Goal: Check status: Check status

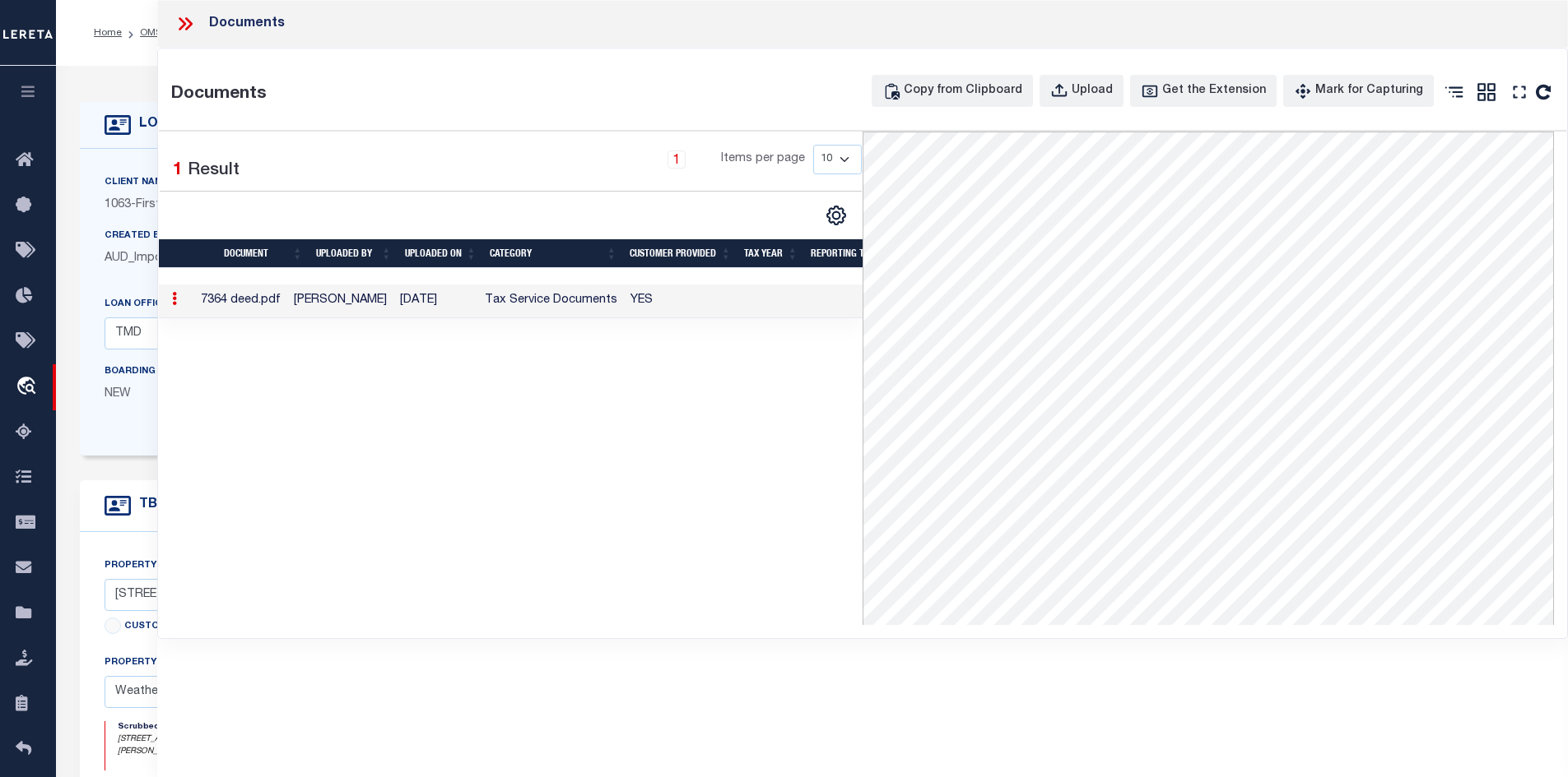
select select "42911"
select select "536"
select select "400"
select select "NonEscrow"
click at [182, 21] on icon at bounding box center [182, 24] width 8 height 14
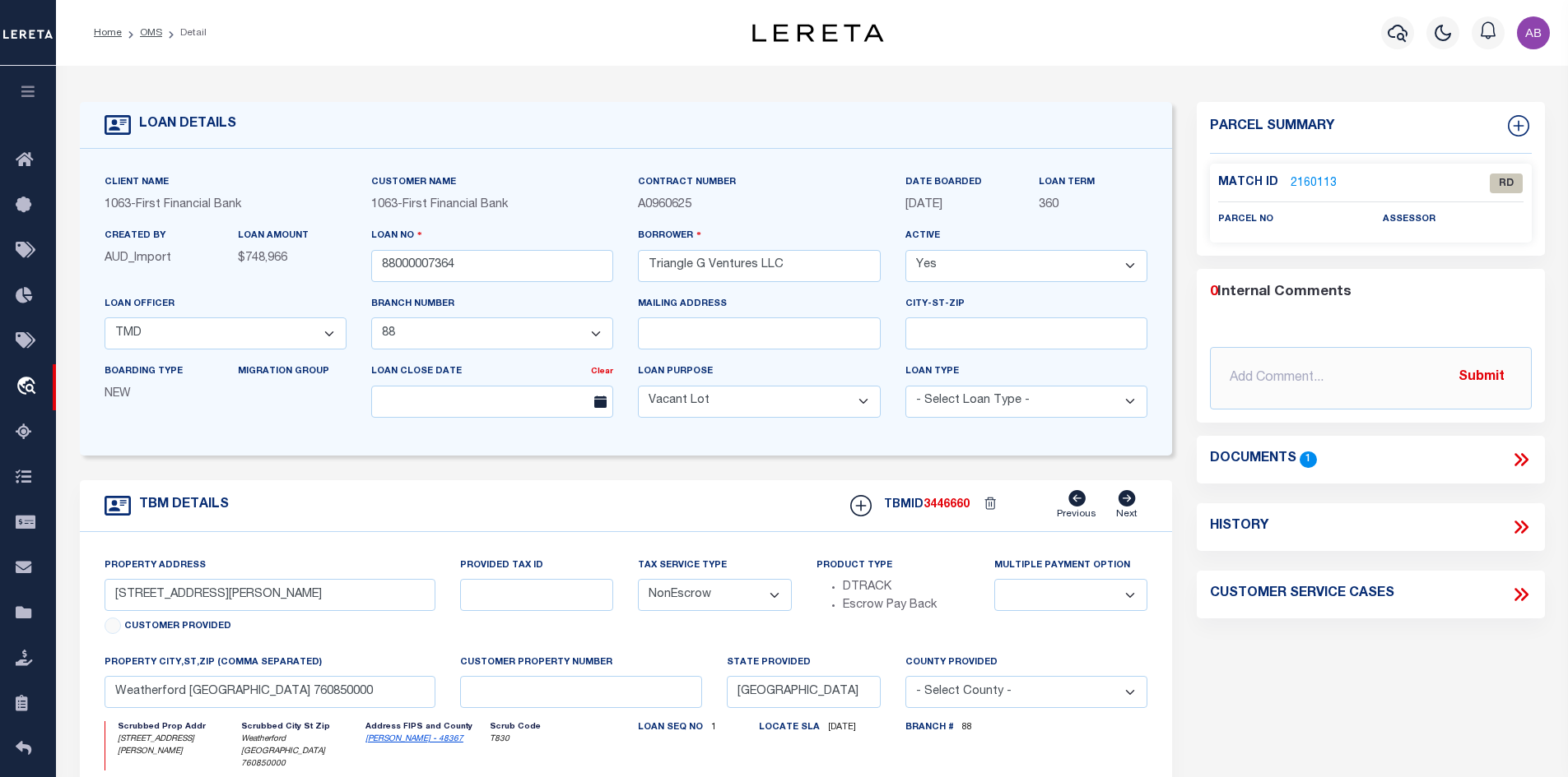
click at [1510, 462] on icon at bounding box center [1520, 460] width 21 height 21
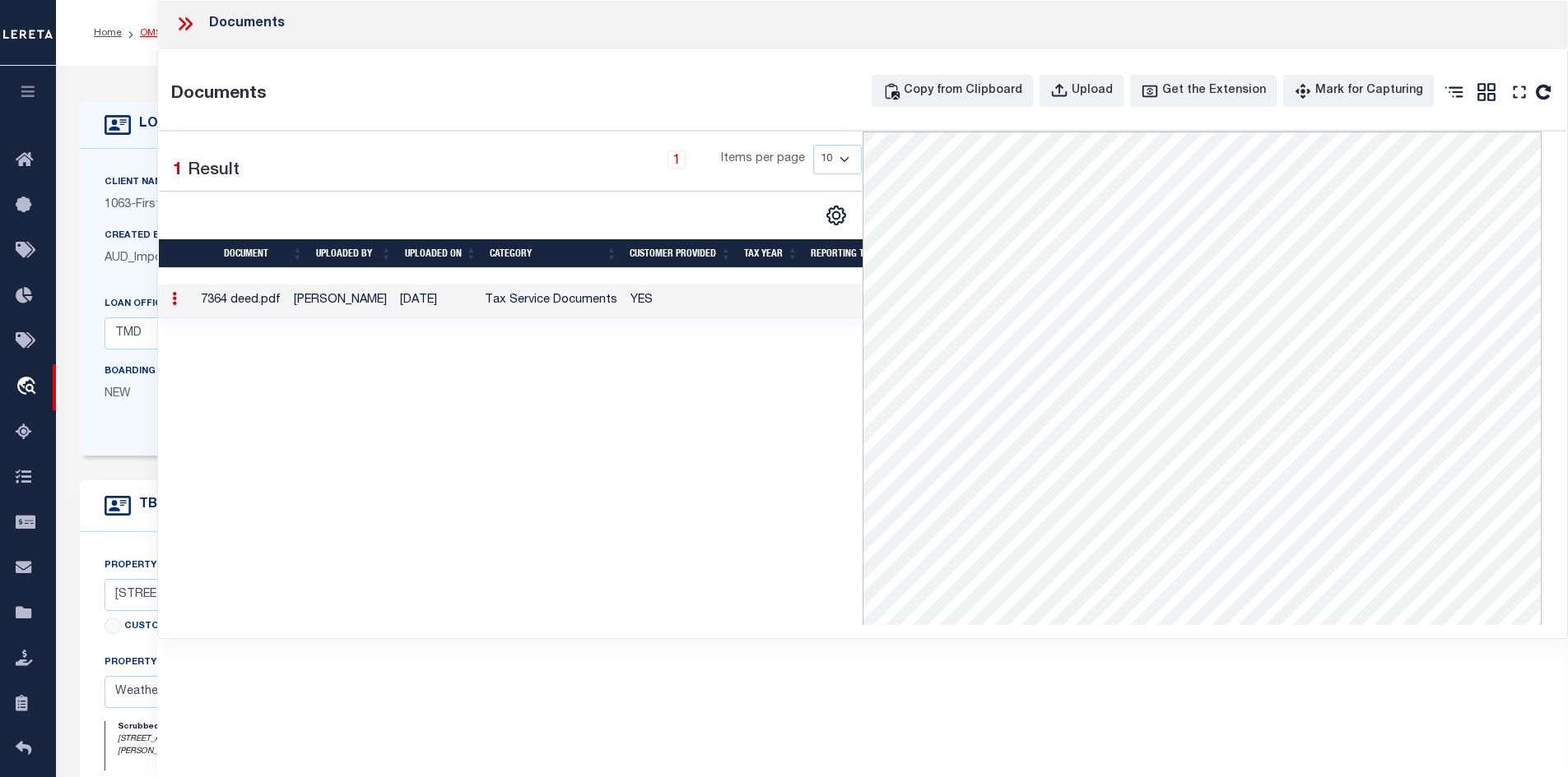
click at [148, 35] on link "OMS" at bounding box center [150, 33] width 22 height 10
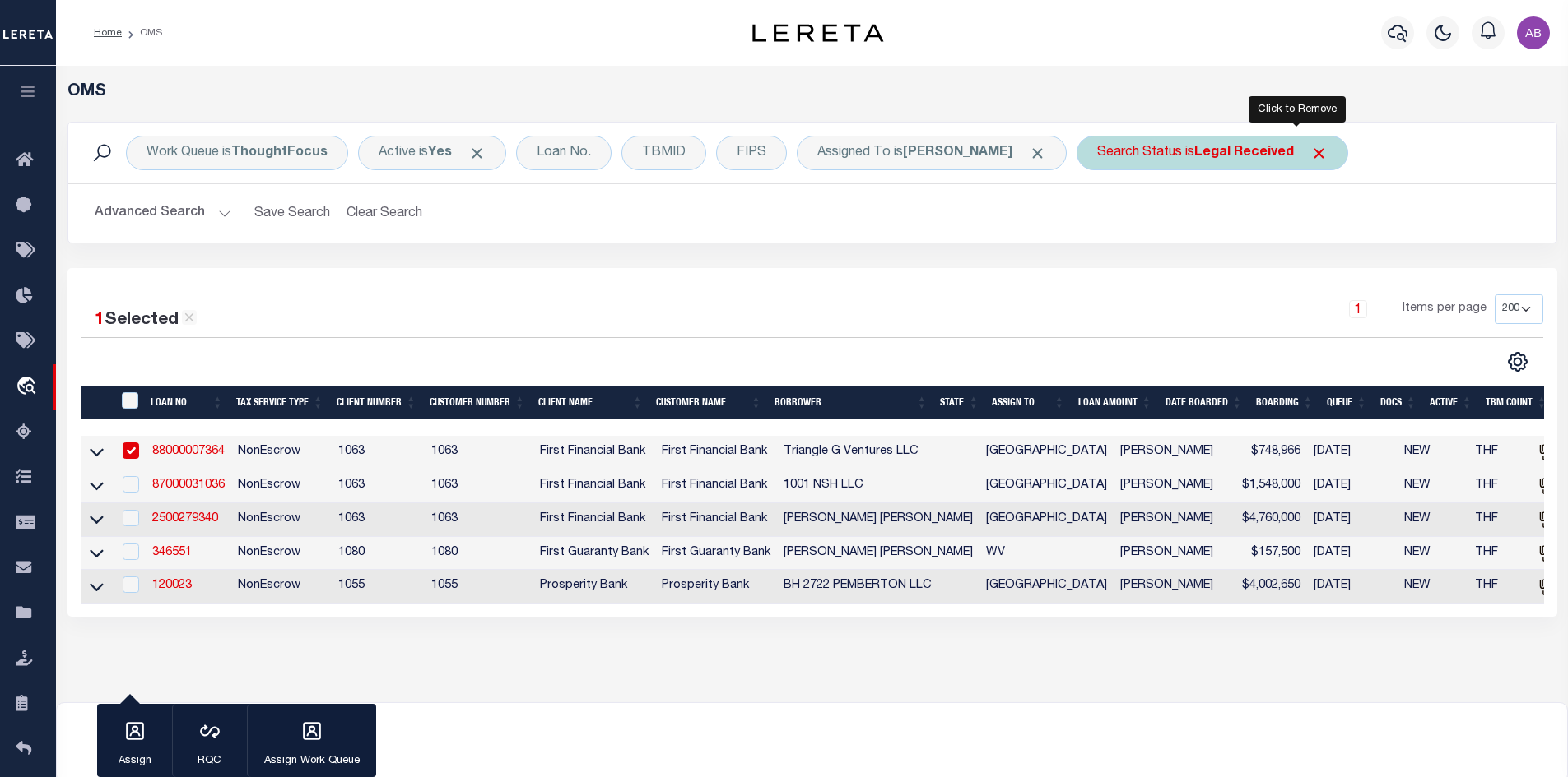
click at [1310, 154] on span "Click to Remove" at bounding box center [1319, 153] width 17 height 17
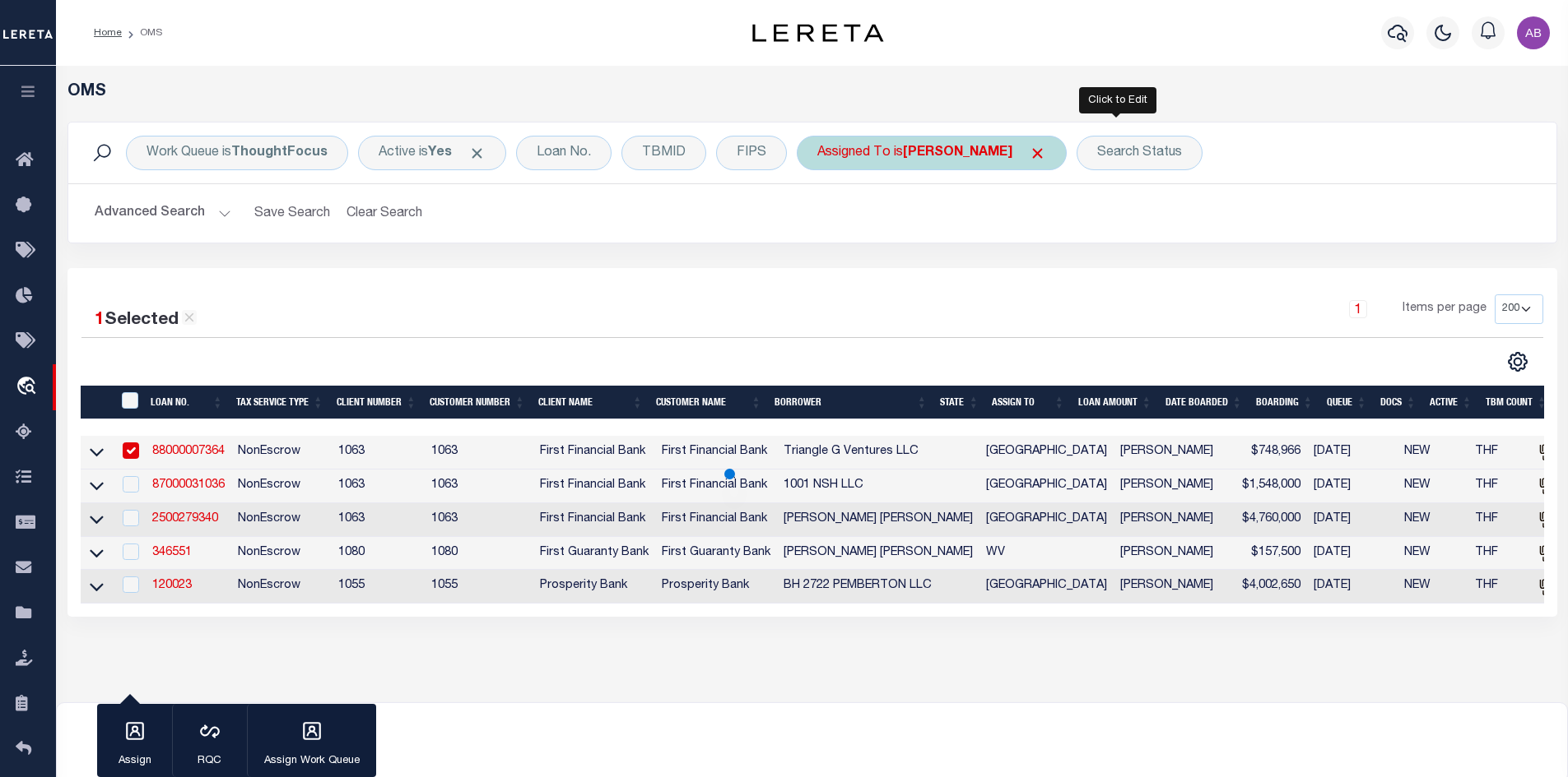
click at [1029, 148] on span "Click to Remove" at bounding box center [1037, 153] width 17 height 17
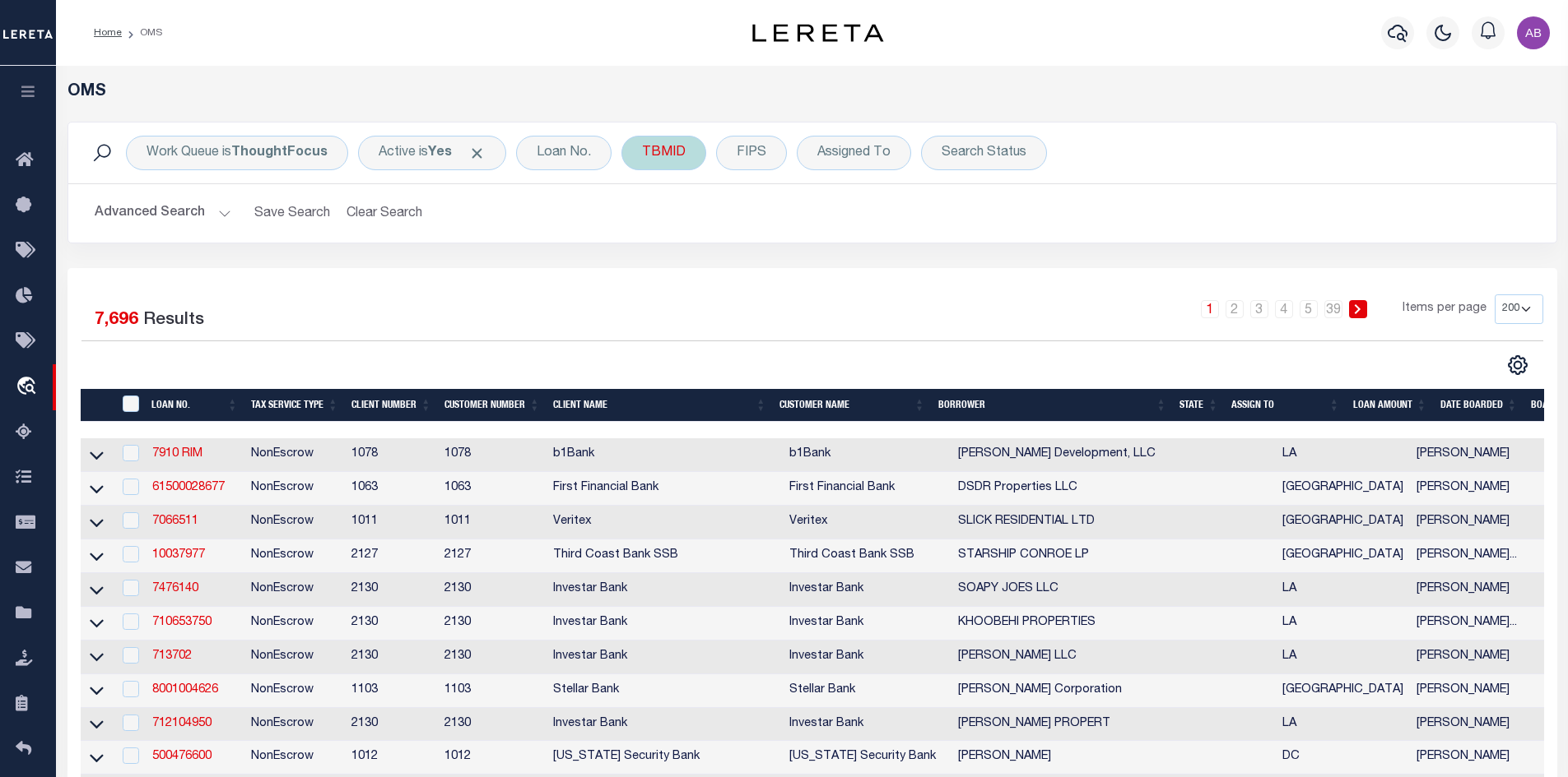
click at [653, 156] on div "TBMID" at bounding box center [663, 153] width 84 height 35
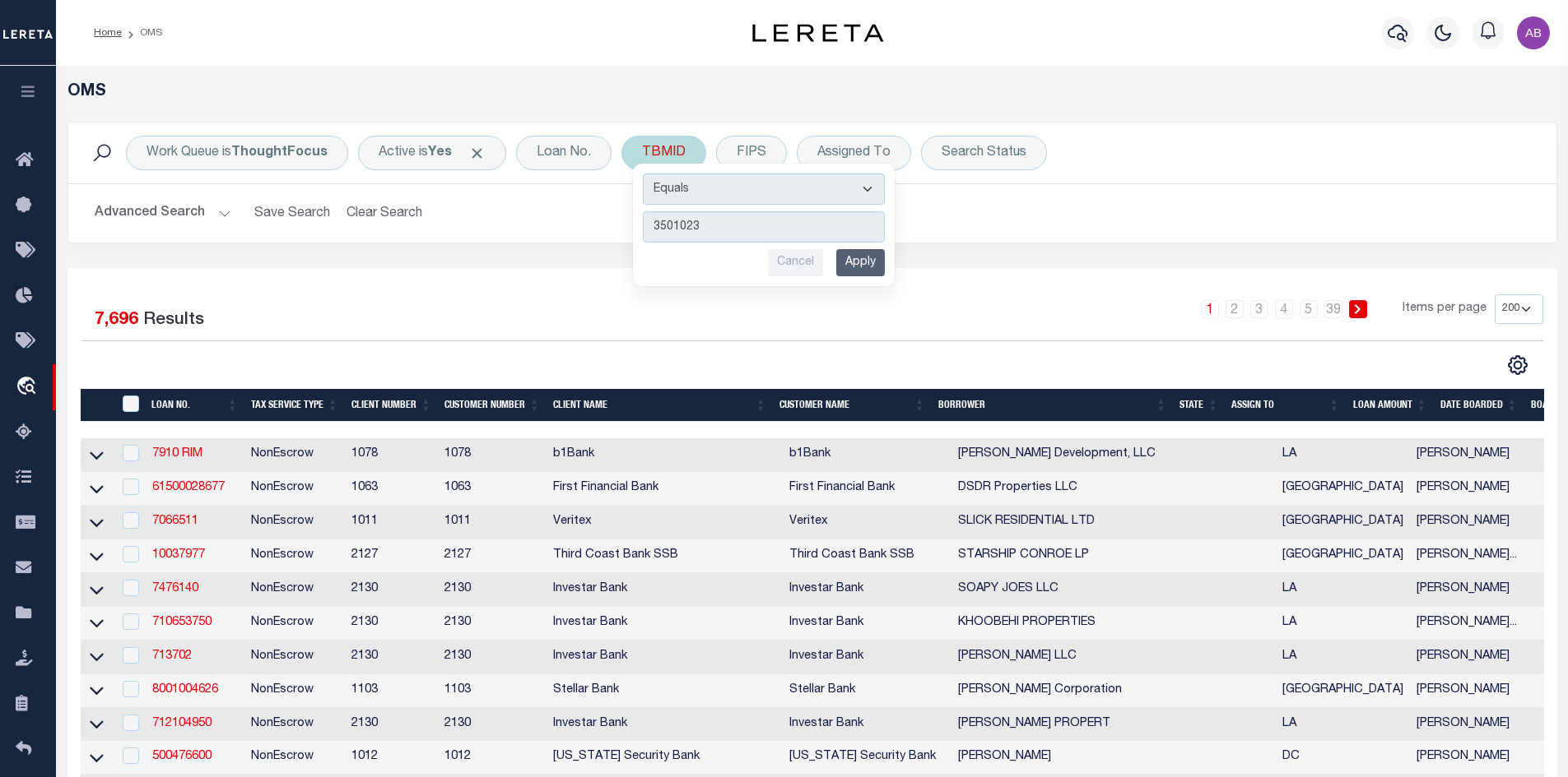
type input "3501023"
click at [870, 259] on input "Apply" at bounding box center [861, 263] width 49 height 27
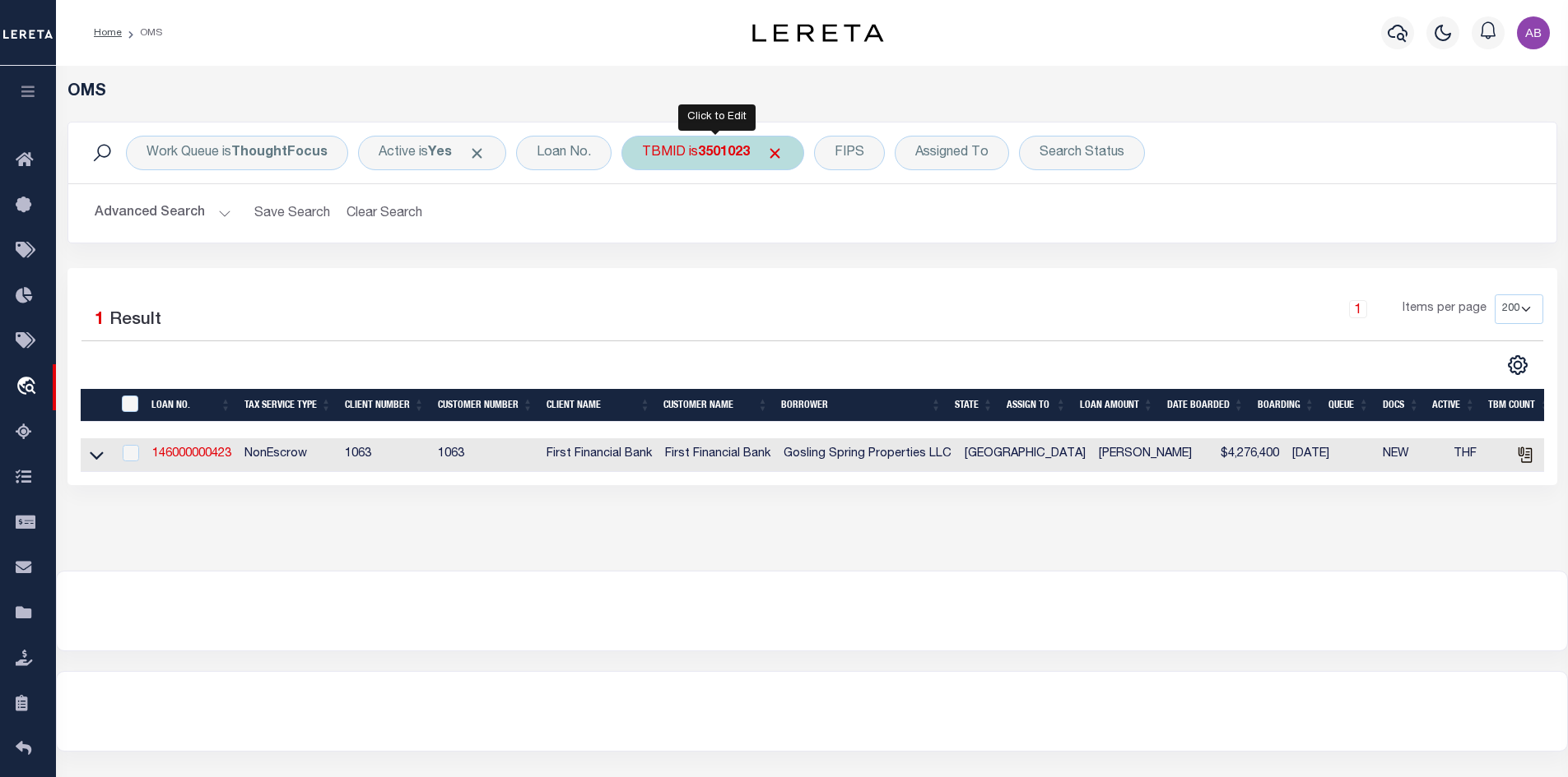
click at [724, 151] on b "3501023" at bounding box center [723, 153] width 51 height 14
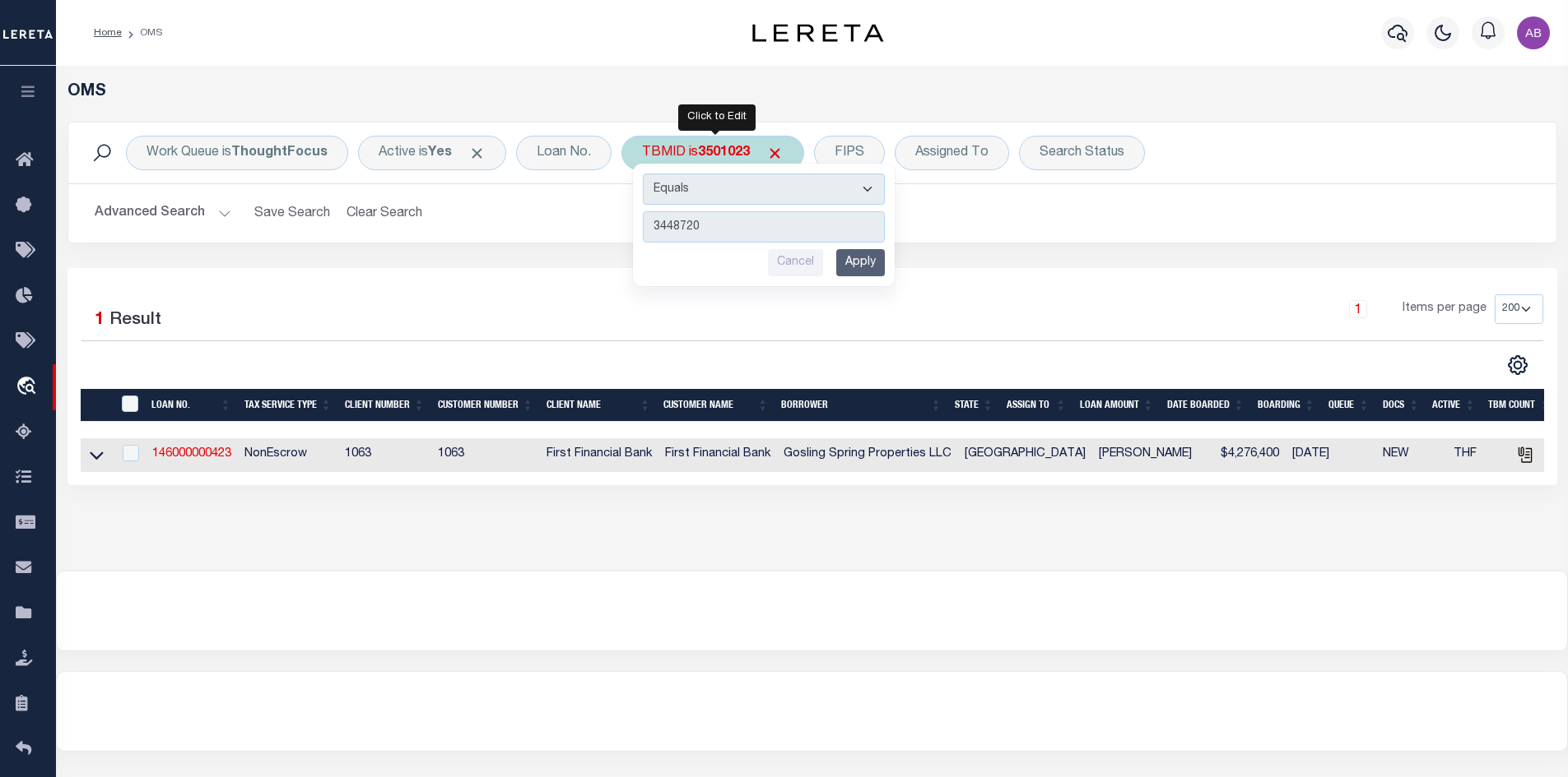
type input "3448720"
click at [861, 258] on input "Apply" at bounding box center [861, 263] width 49 height 27
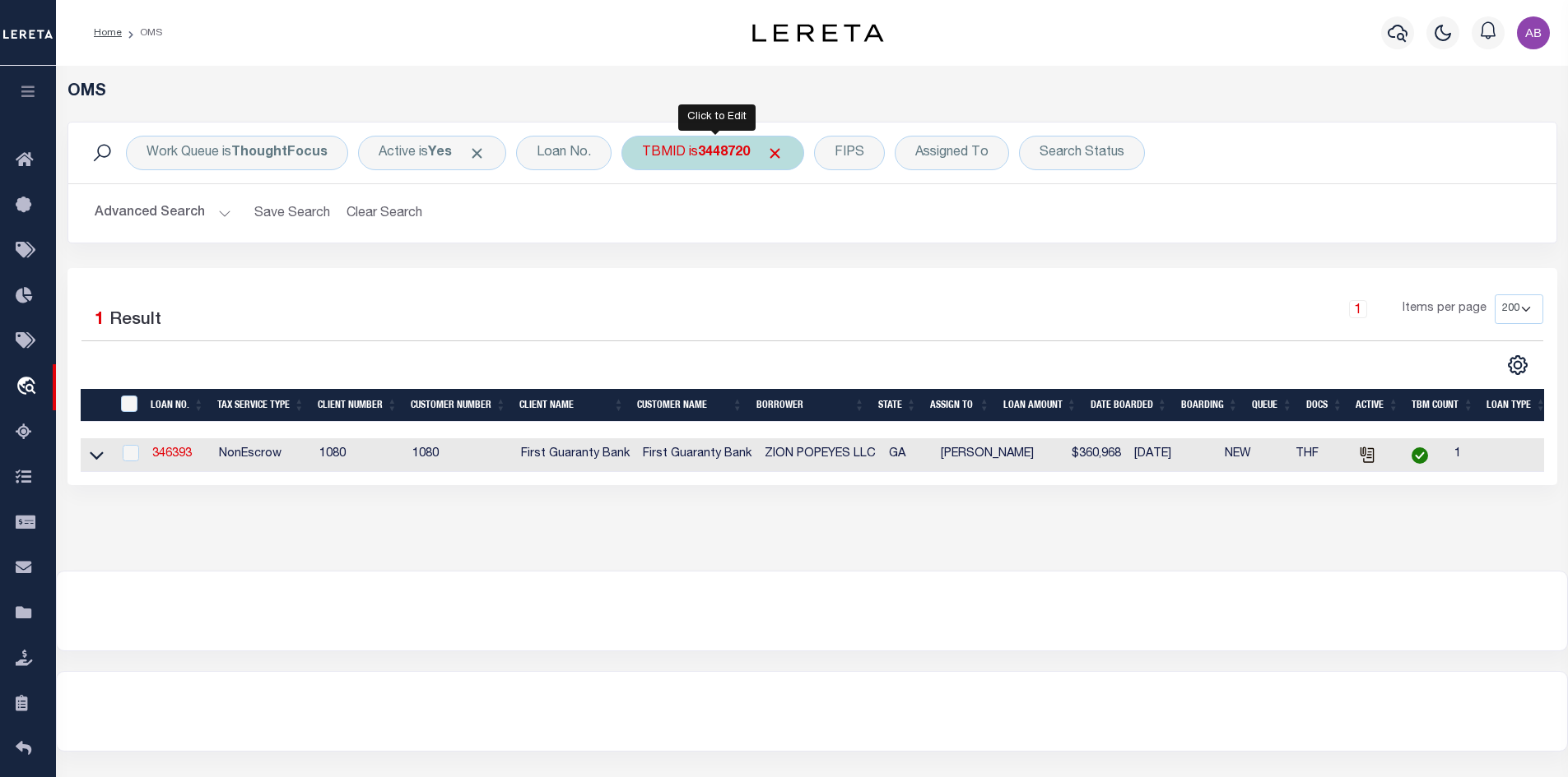
click at [708, 144] on div "TBMID is 3448720" at bounding box center [712, 153] width 182 height 35
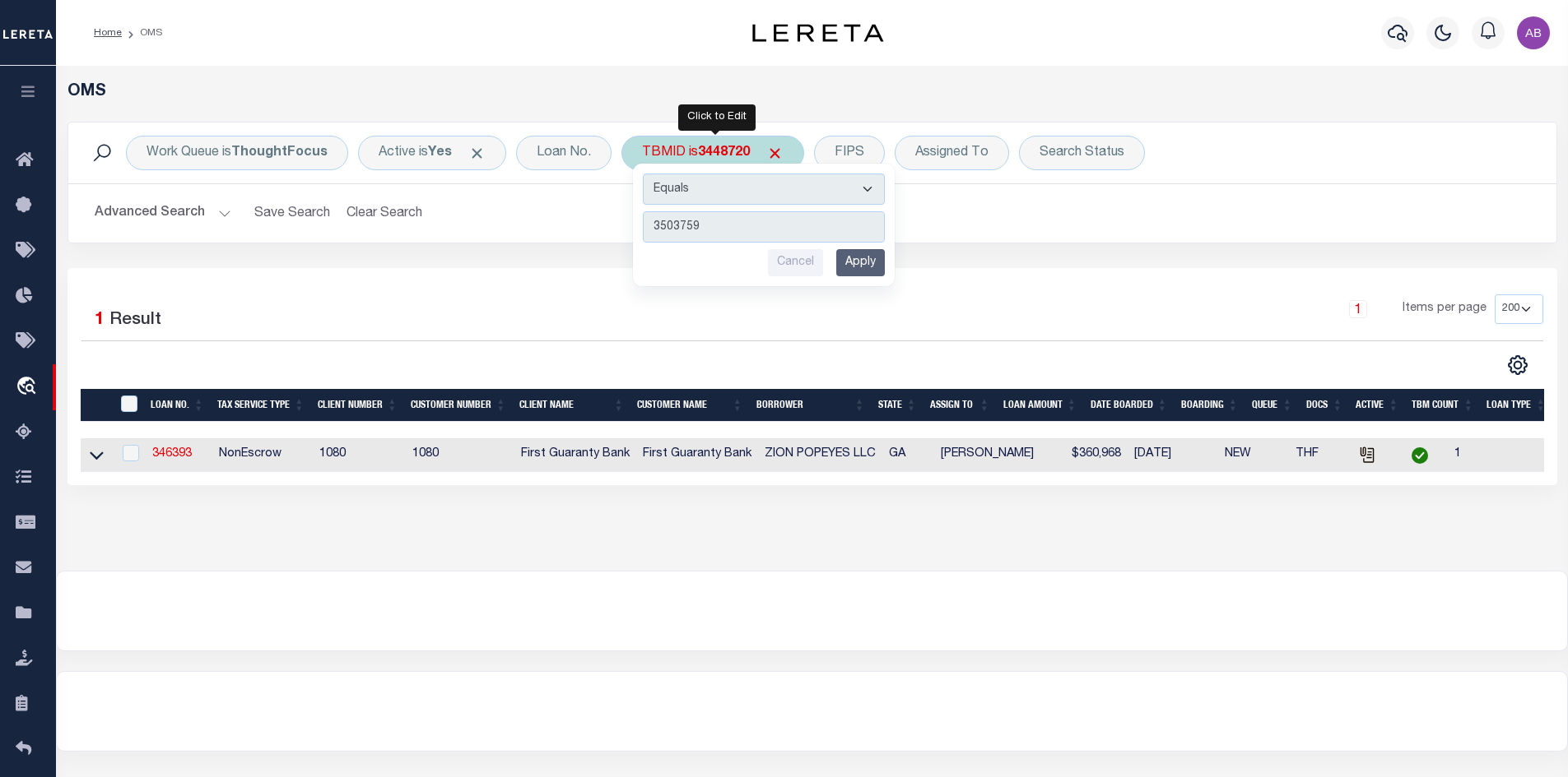
type input "3503759"
click at [869, 259] on input "Apply" at bounding box center [861, 263] width 49 height 27
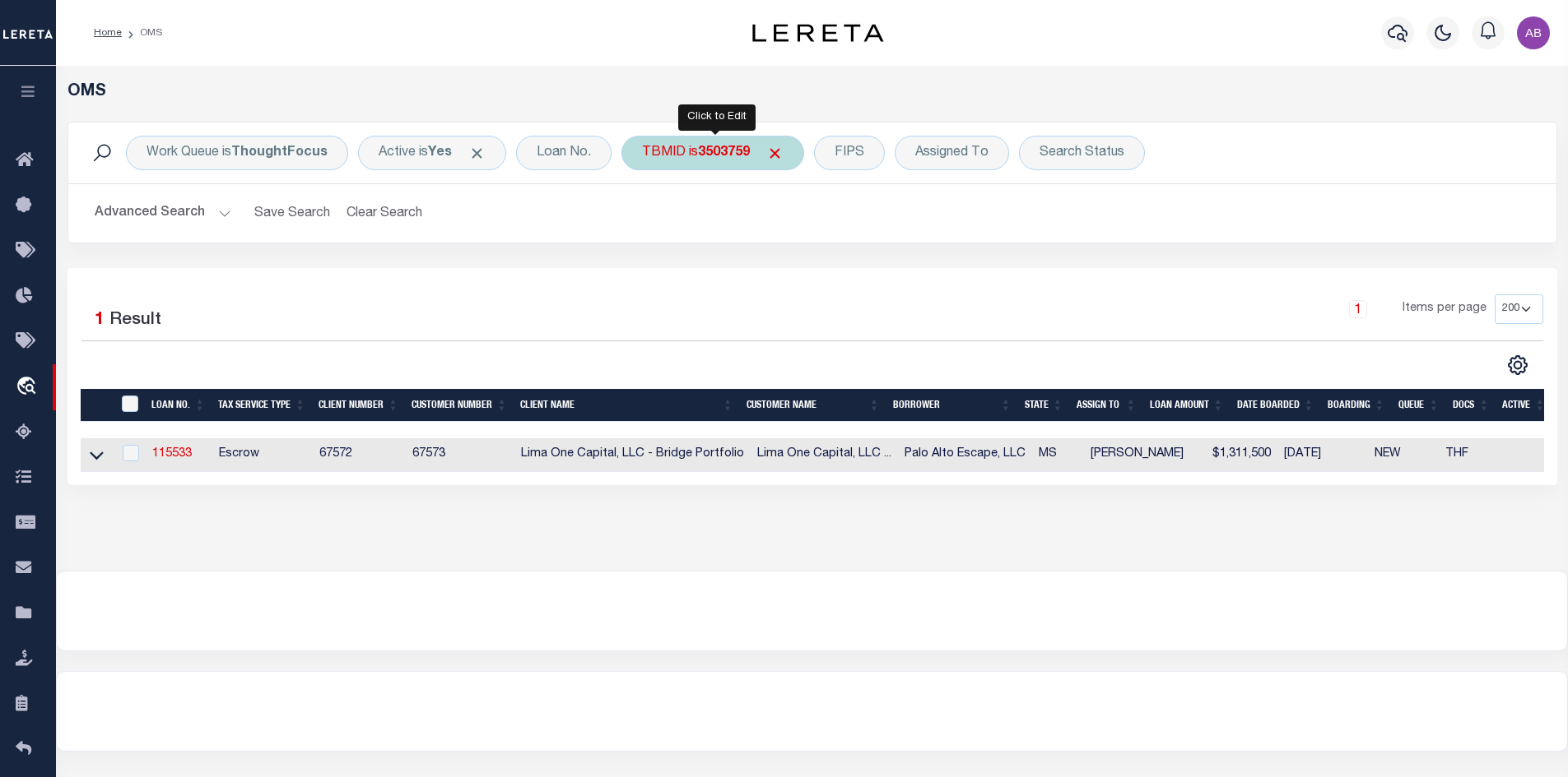
click at [712, 160] on b "3503759" at bounding box center [723, 153] width 51 height 14
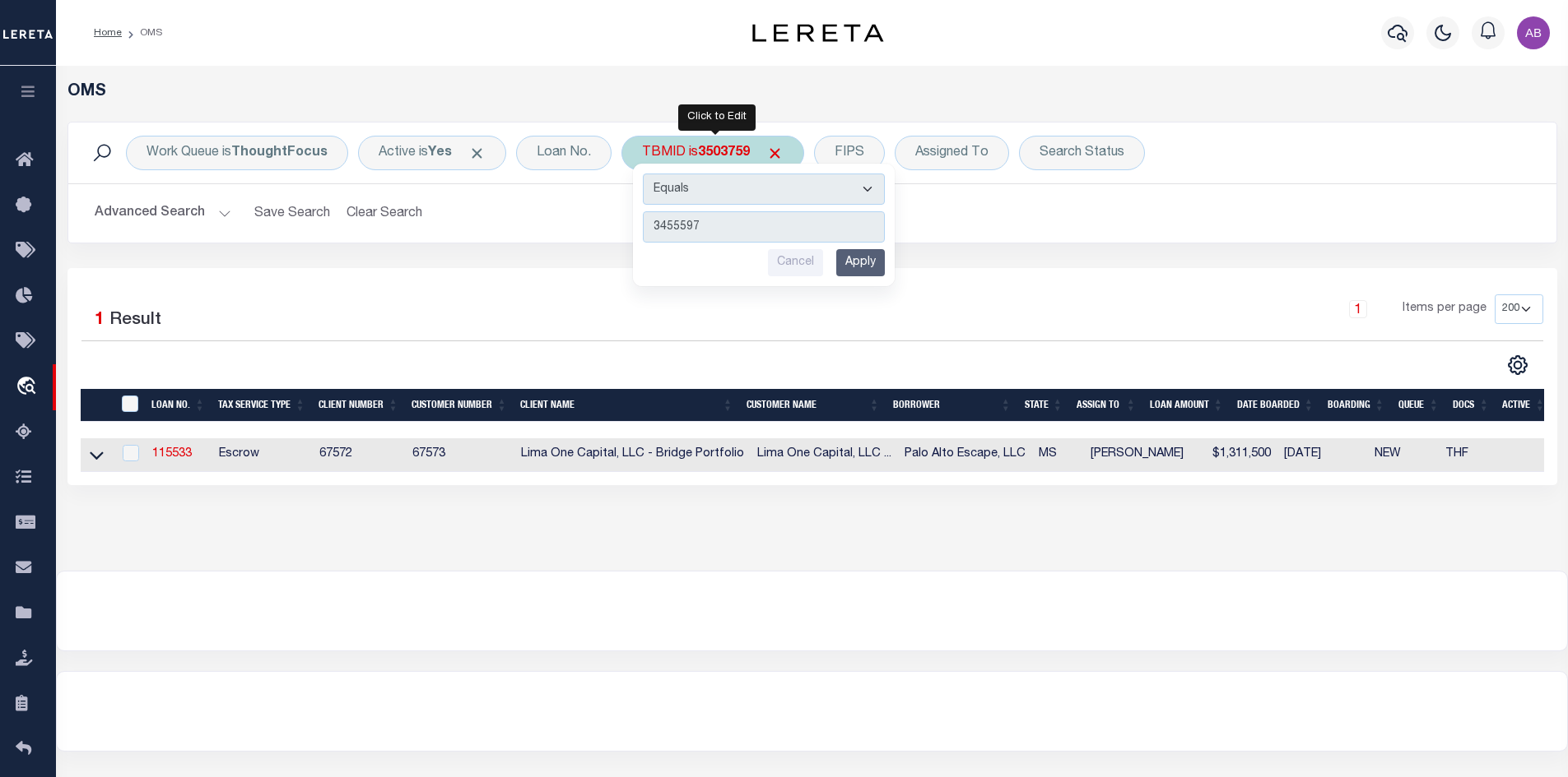
type input "3455597"
click at [859, 256] on input "Apply" at bounding box center [861, 263] width 49 height 27
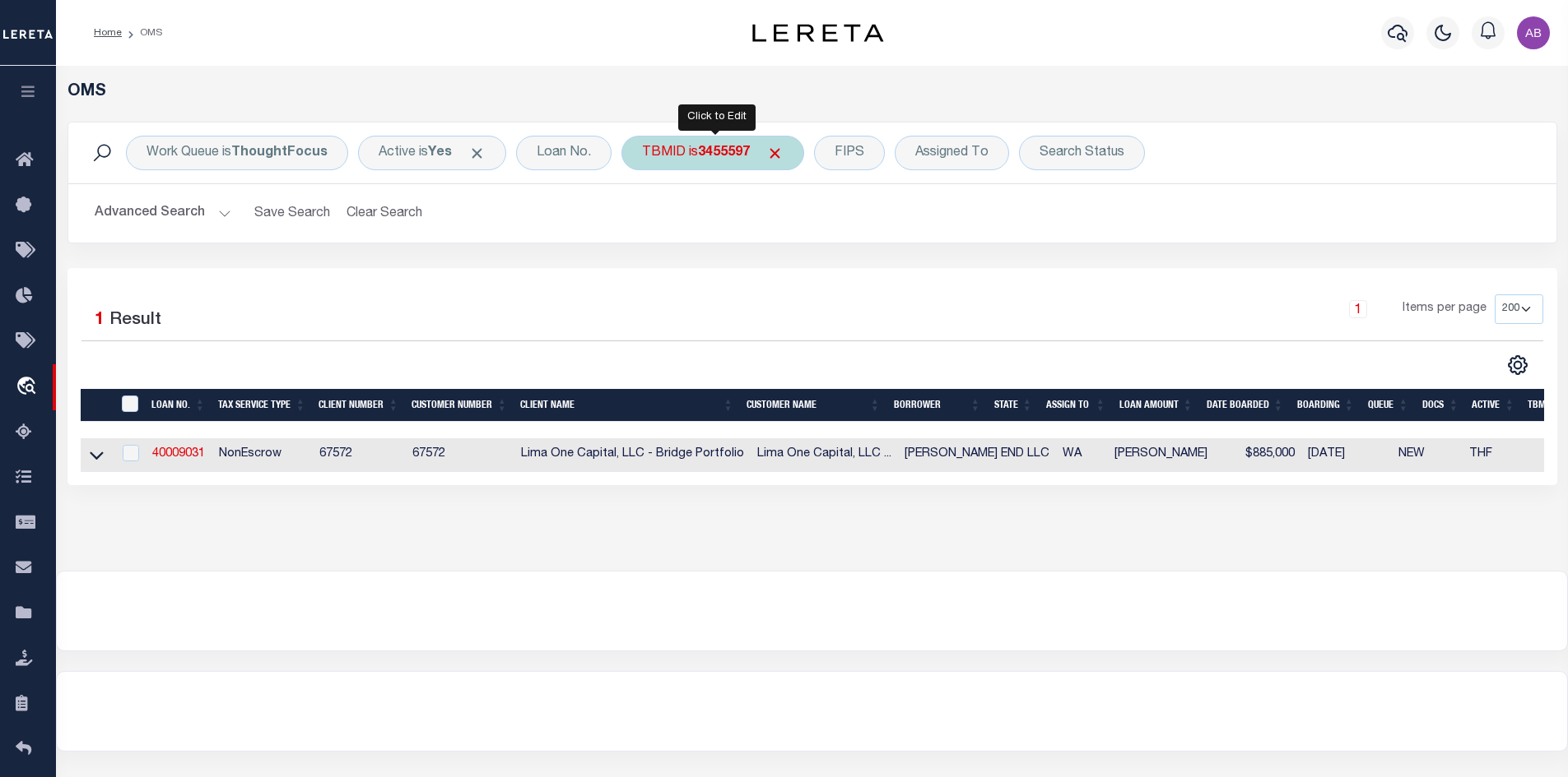
click at [708, 138] on div "TBMID is 3455597" at bounding box center [712, 153] width 182 height 35
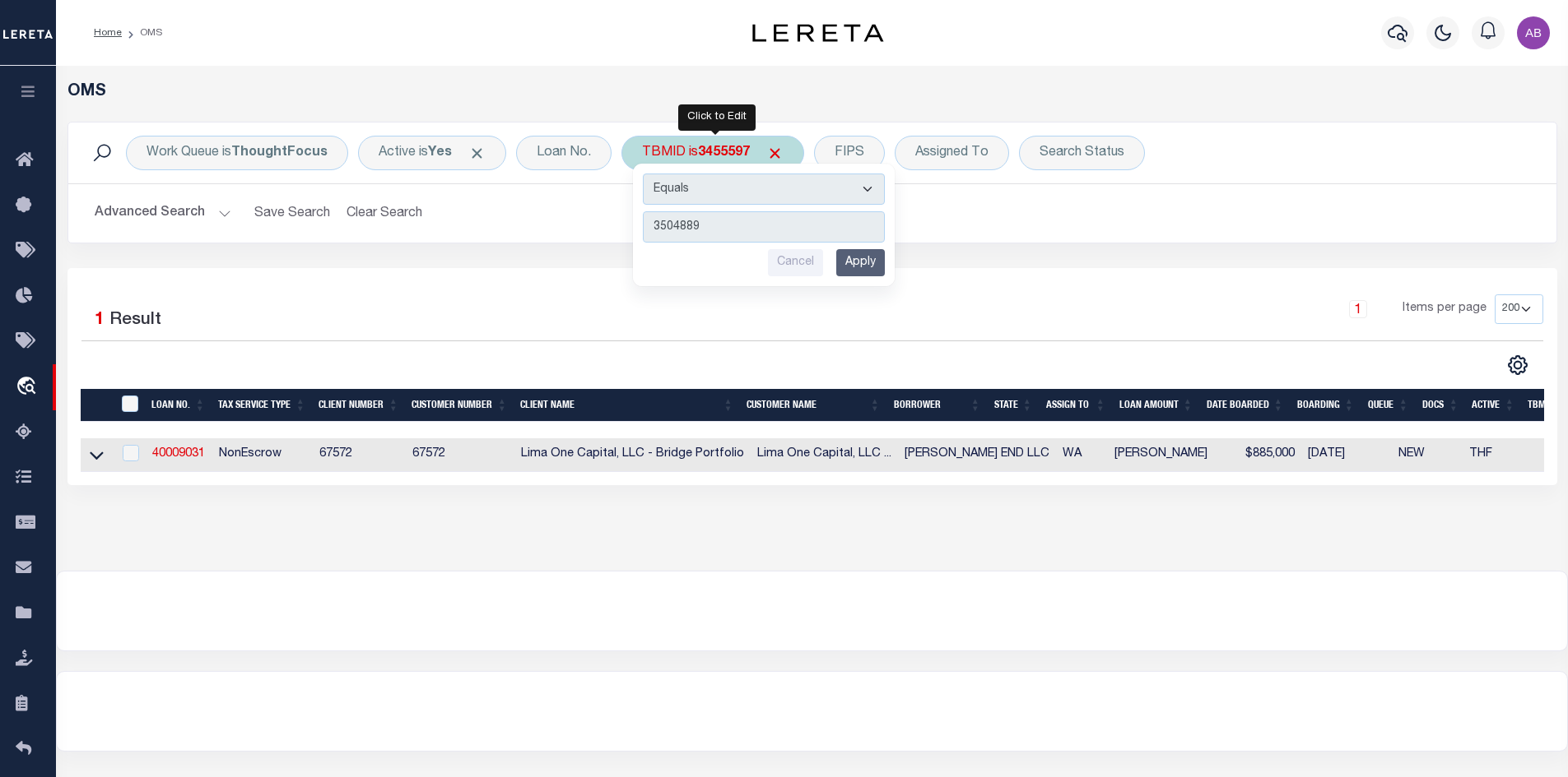
type input "3504889"
click at [865, 258] on input "Apply" at bounding box center [861, 263] width 49 height 27
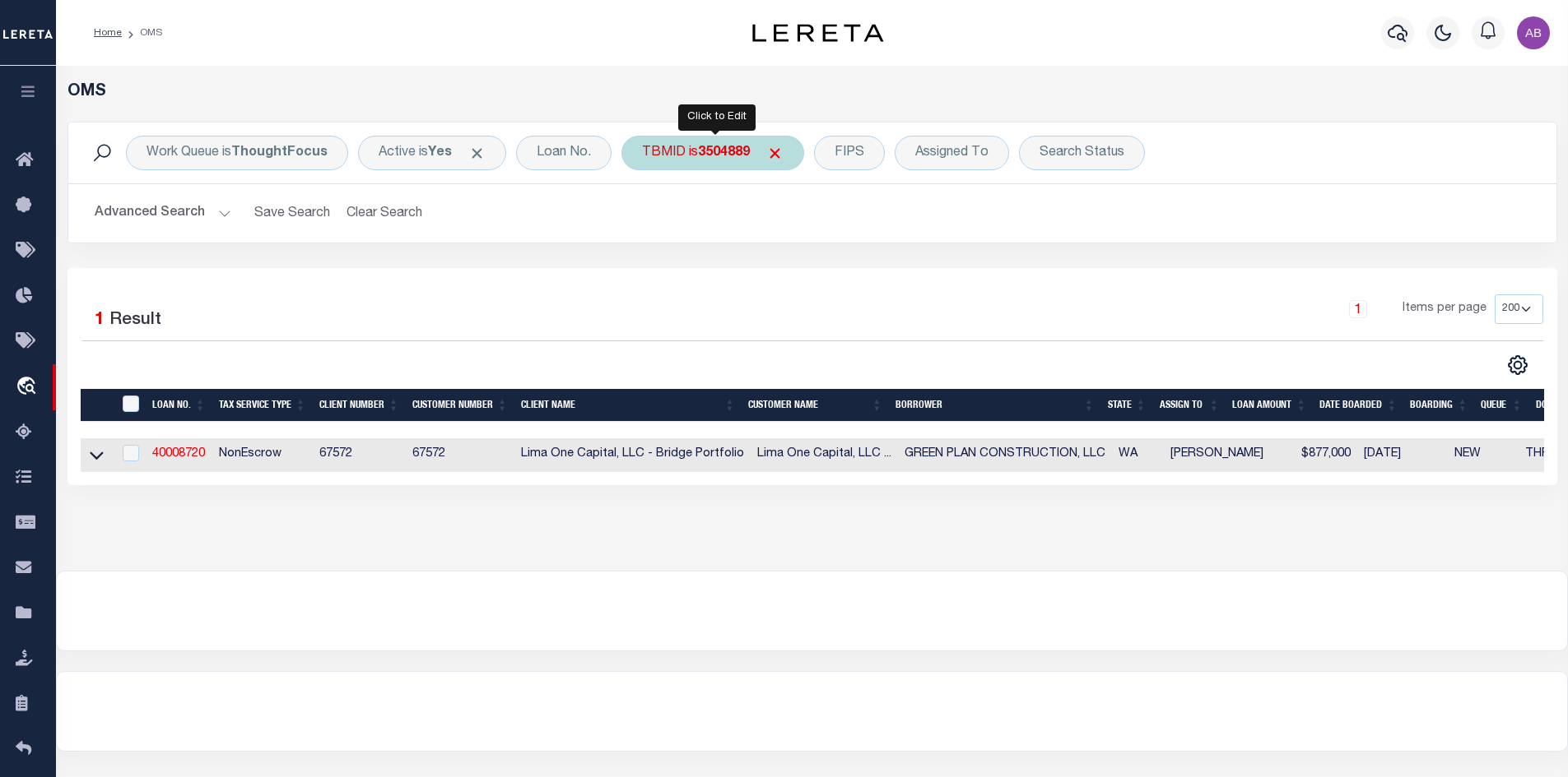
click at [676, 150] on div "TBMID is 3504889" at bounding box center [712, 153] width 182 height 35
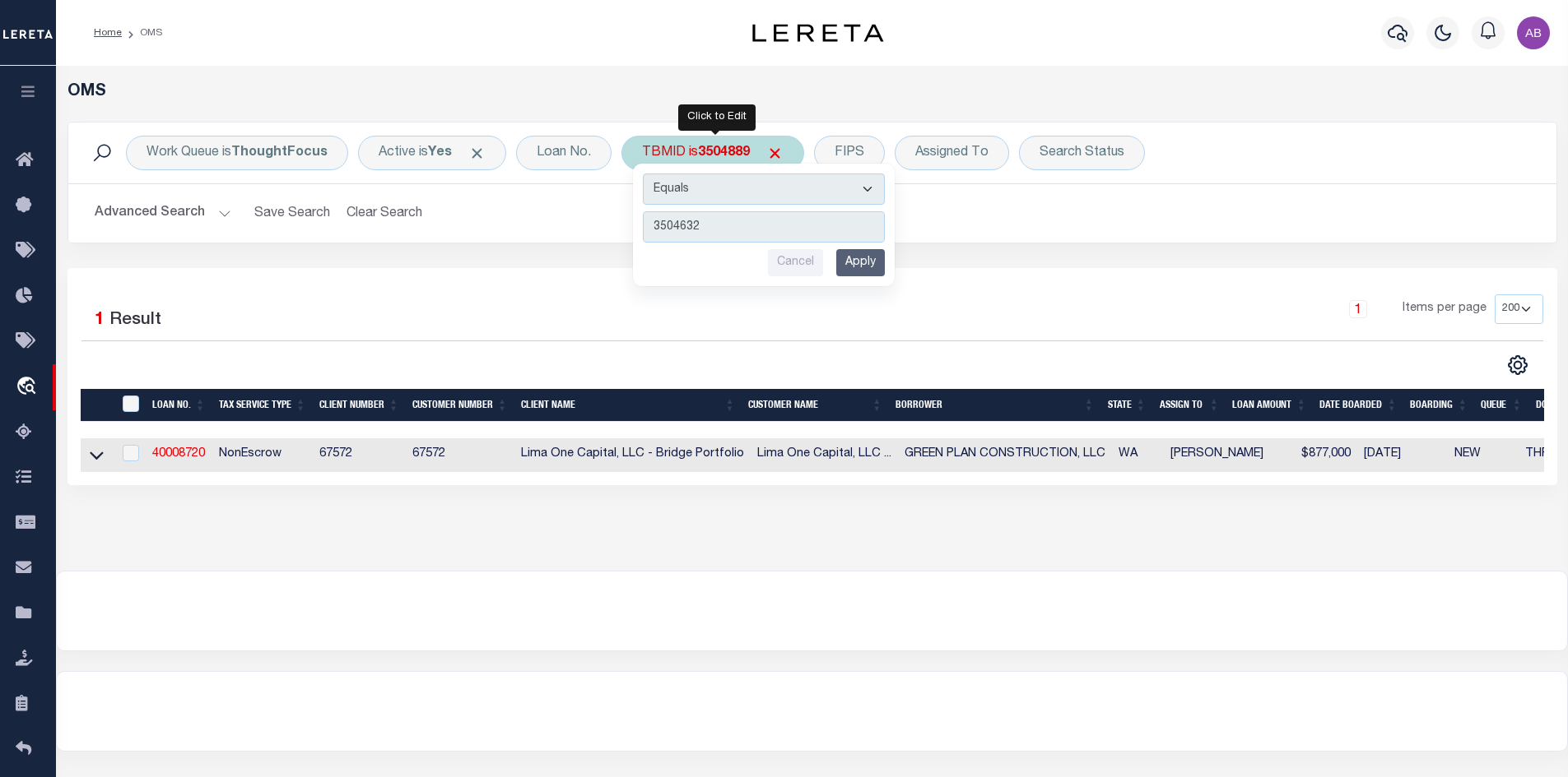
type input "3504632"
click at [869, 267] on input "Apply" at bounding box center [861, 263] width 49 height 27
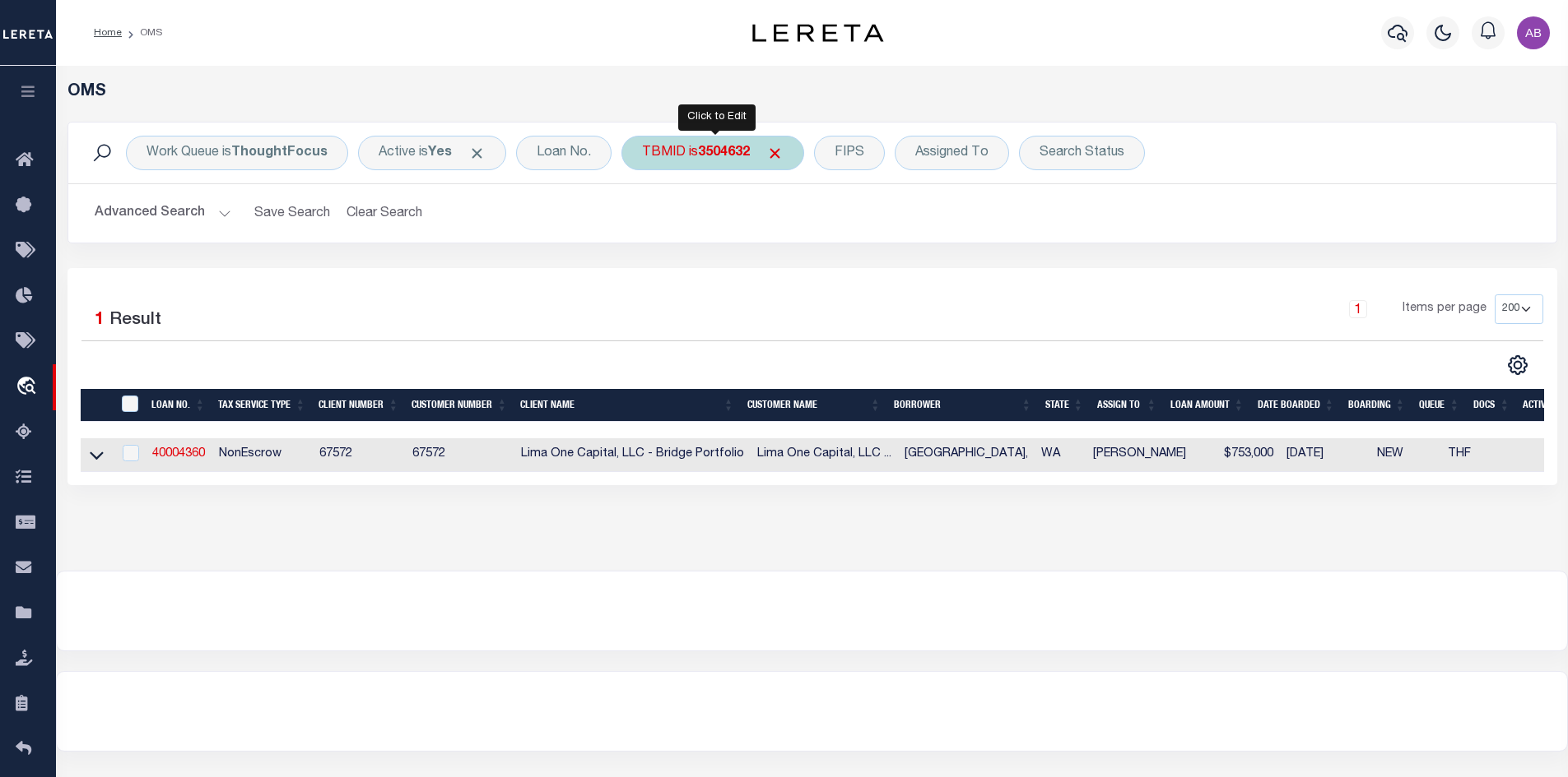
click at [691, 154] on div "TBMID is 3504632" at bounding box center [712, 153] width 182 height 35
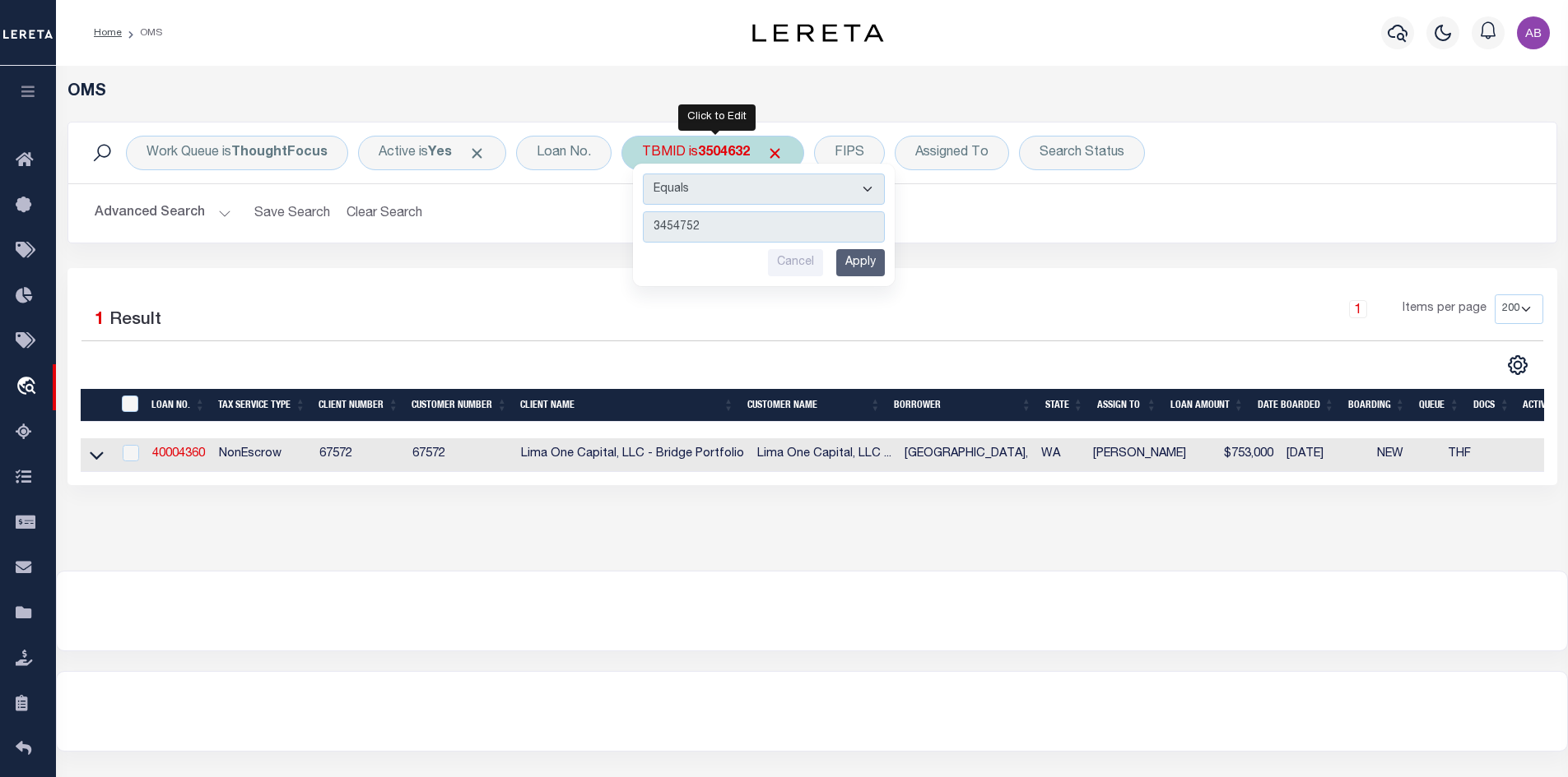
type input "3454752"
click at [860, 270] on input "Apply" at bounding box center [861, 263] width 49 height 27
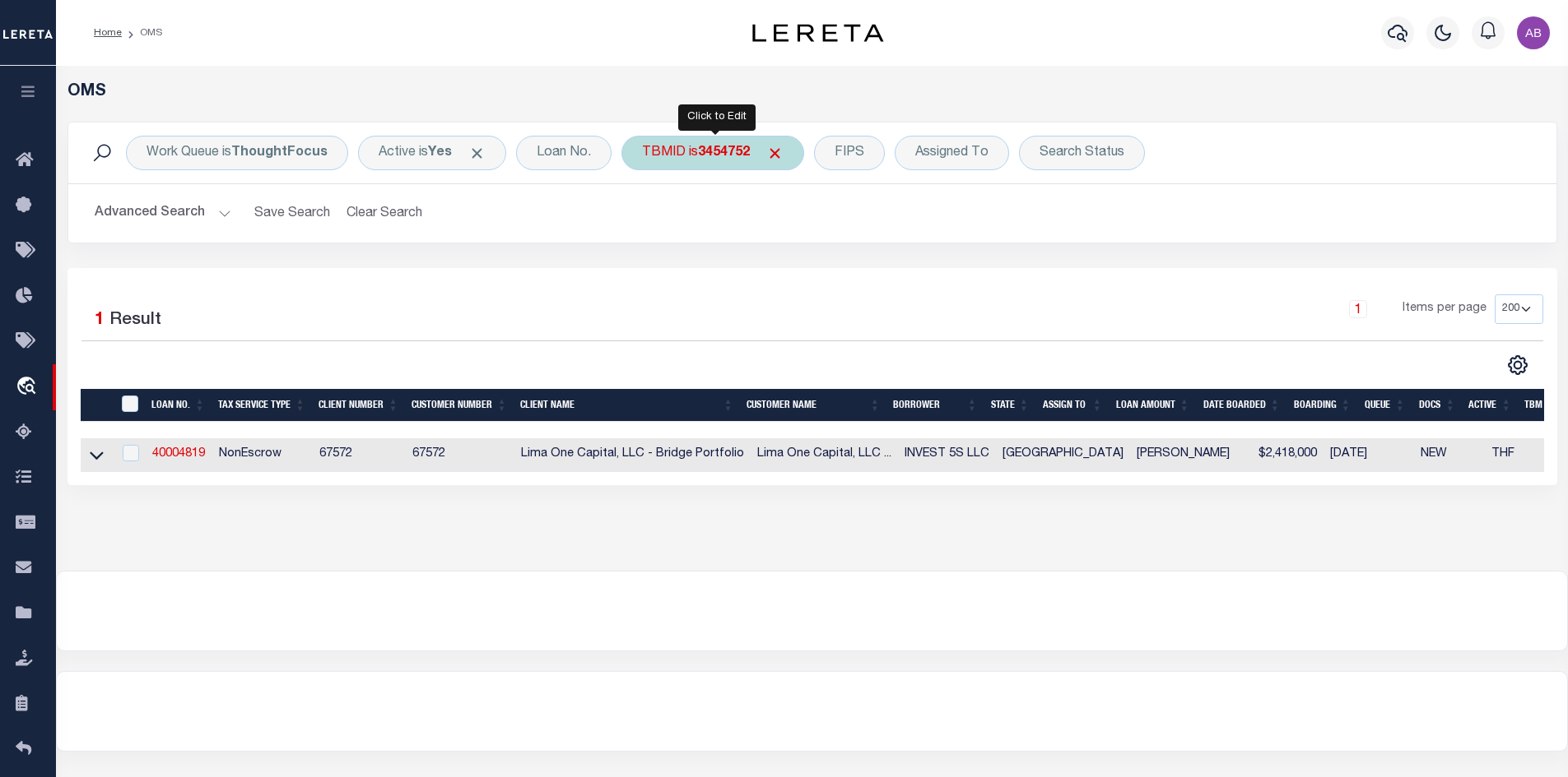
click at [695, 148] on div "TBMID is 3454752" at bounding box center [712, 153] width 182 height 35
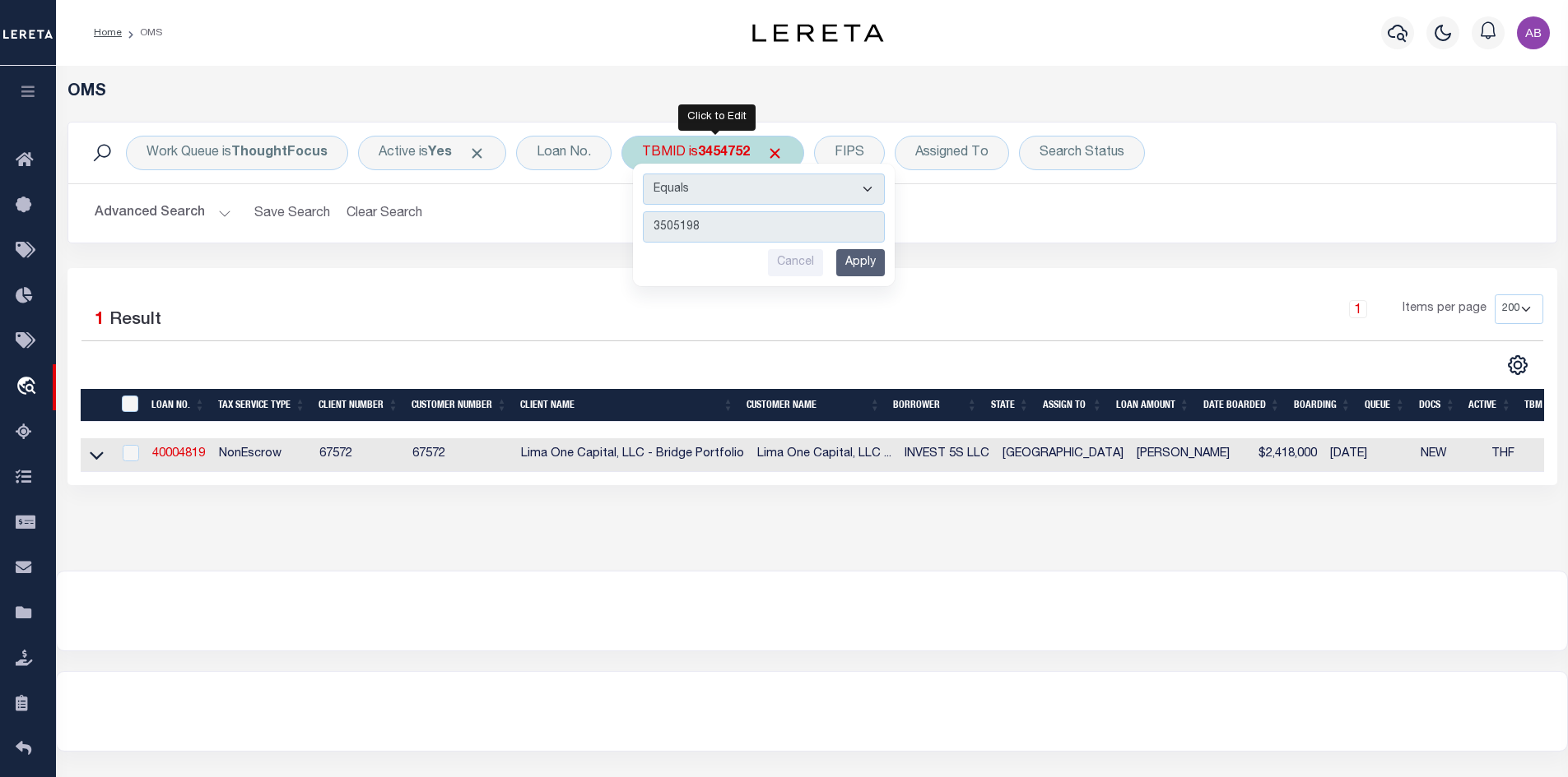
type input "3505198"
click at [878, 263] on input "Apply" at bounding box center [861, 263] width 49 height 27
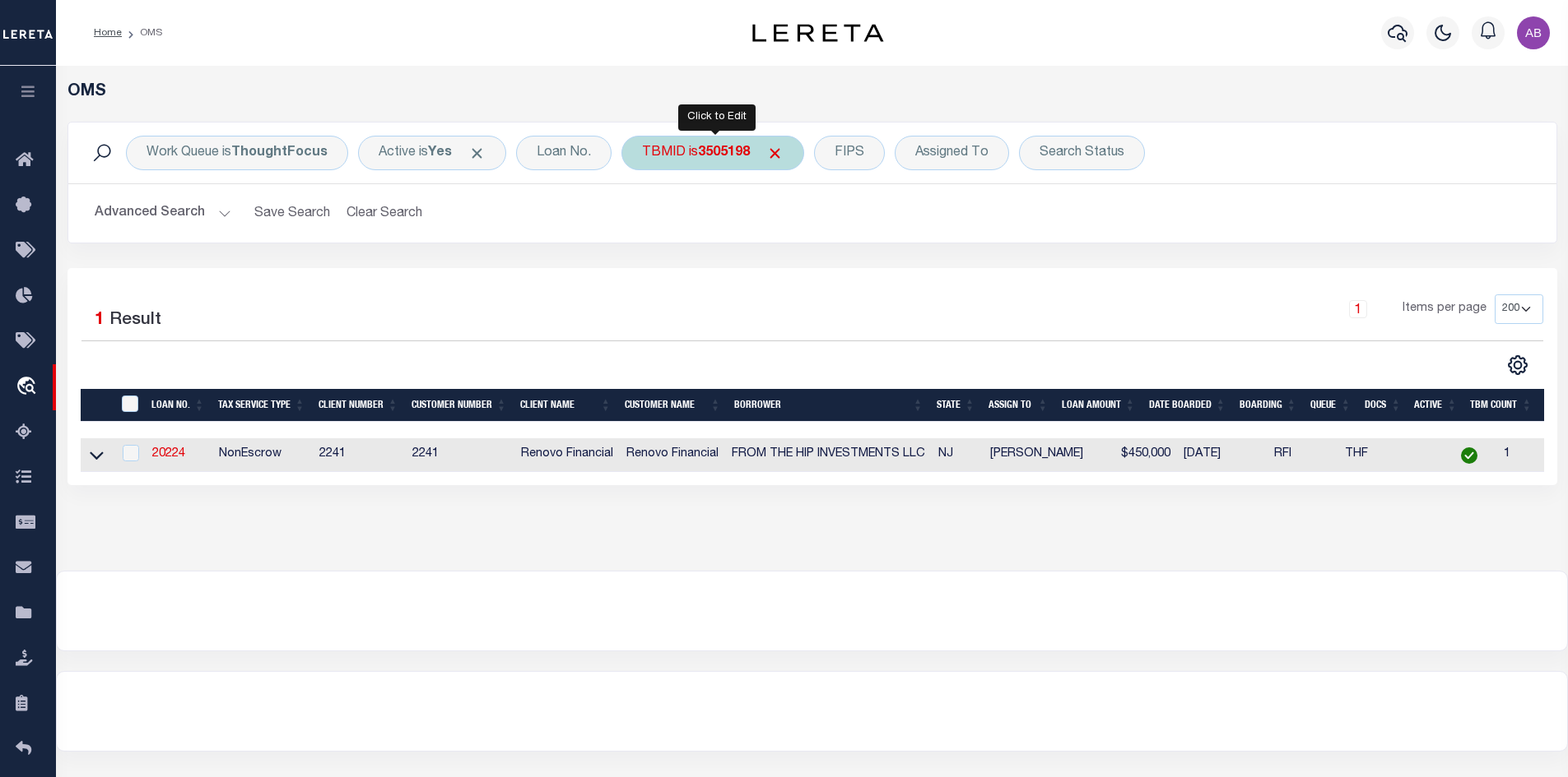
click at [743, 146] on b "3505198" at bounding box center [723, 153] width 51 height 14
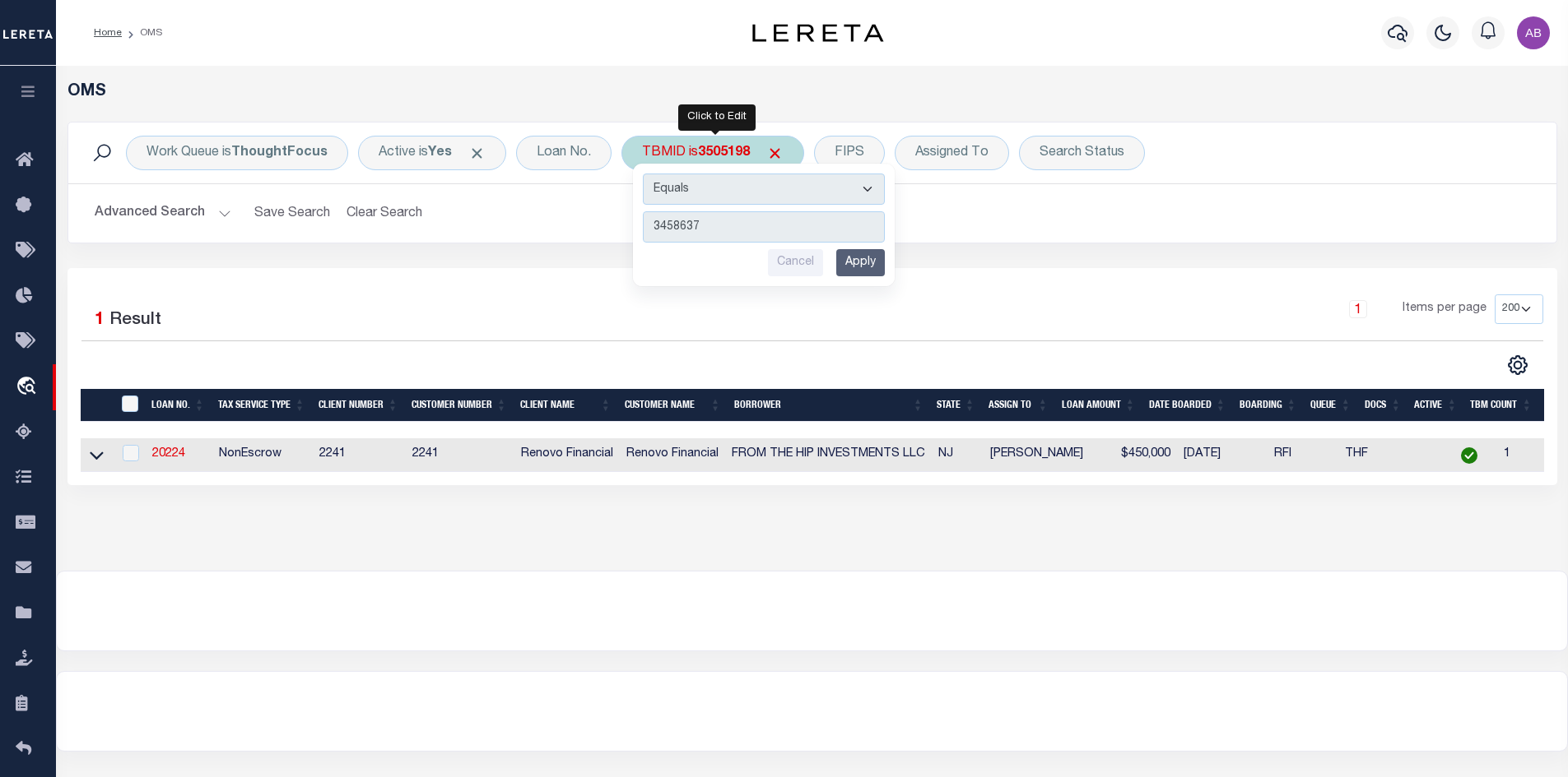
type input "3458637"
click at [854, 273] on input "Apply" at bounding box center [861, 263] width 49 height 27
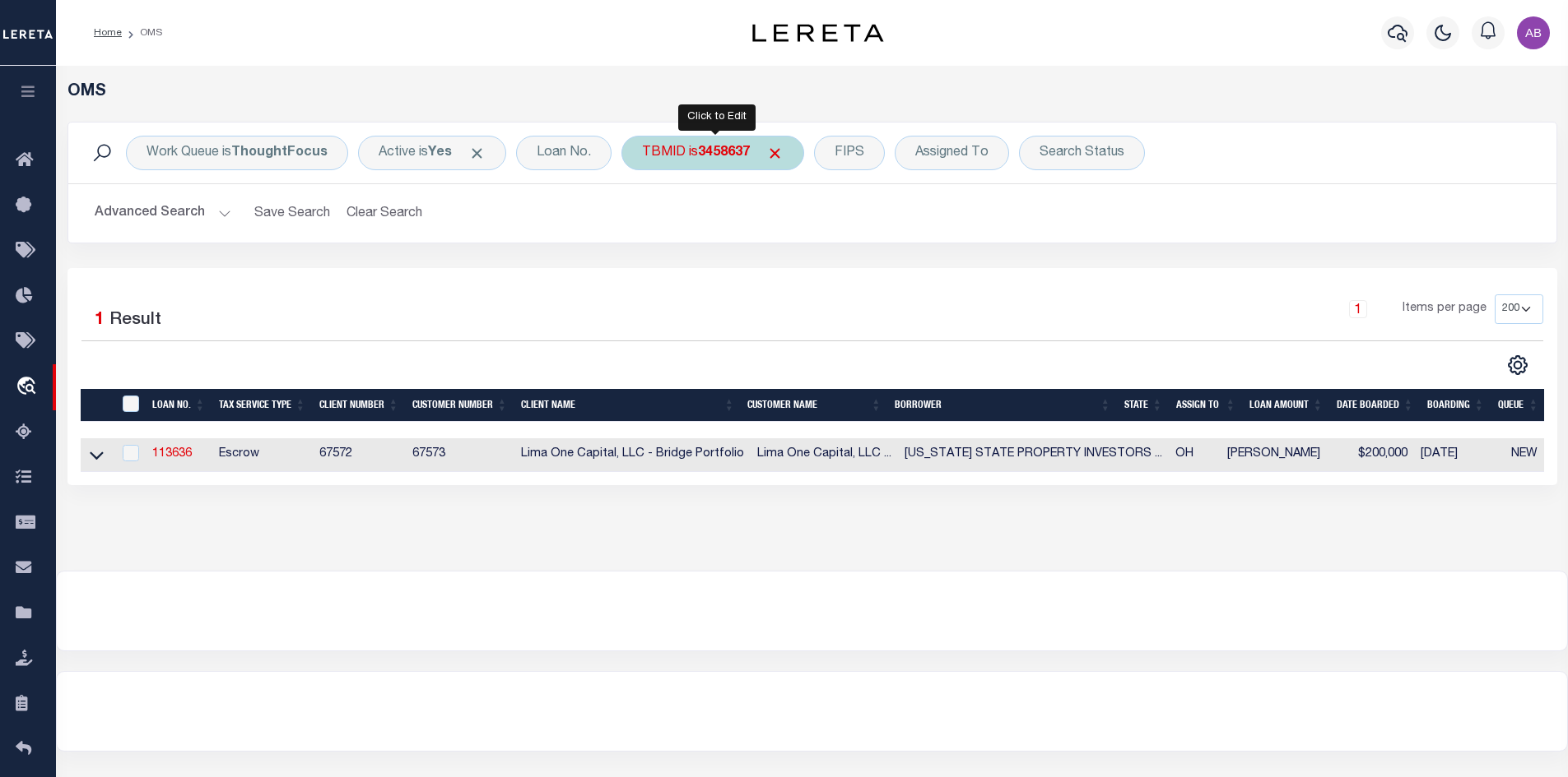
click at [753, 148] on div "TBMID is 3458637" at bounding box center [712, 153] width 182 height 35
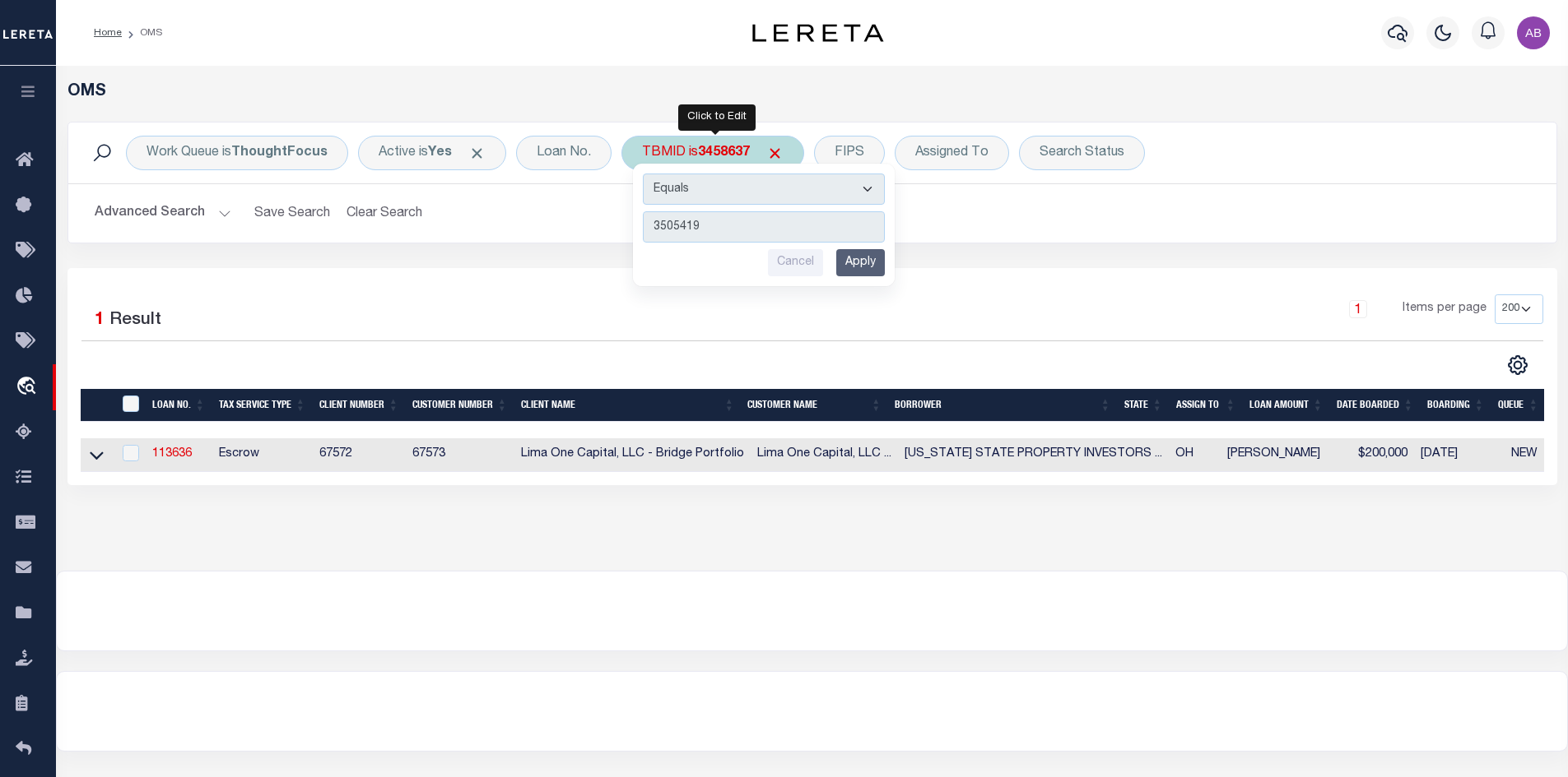
type input "3505419"
click at [875, 263] on input "Apply" at bounding box center [861, 263] width 49 height 27
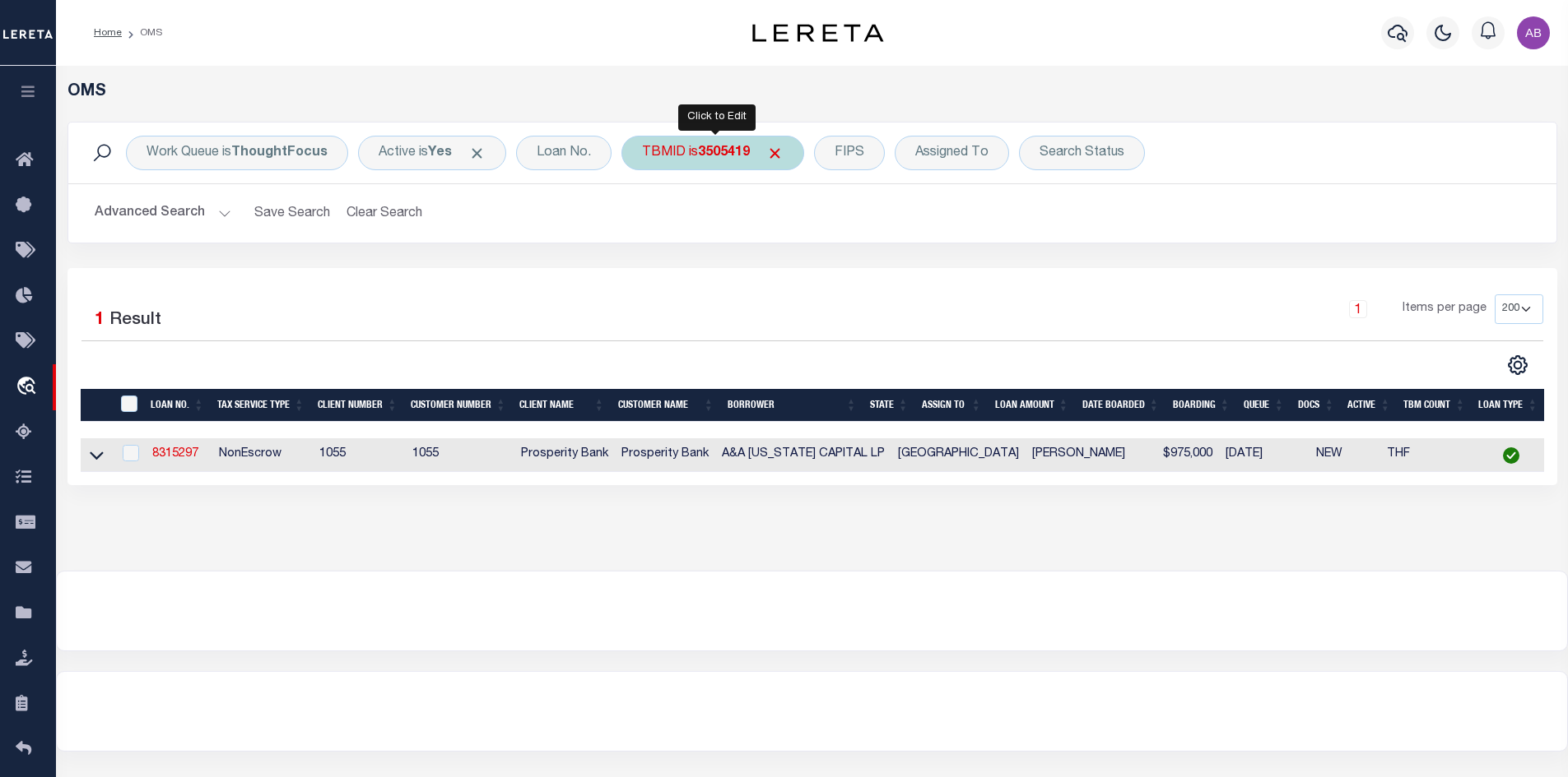
click at [737, 151] on b "3505419" at bounding box center [723, 153] width 51 height 14
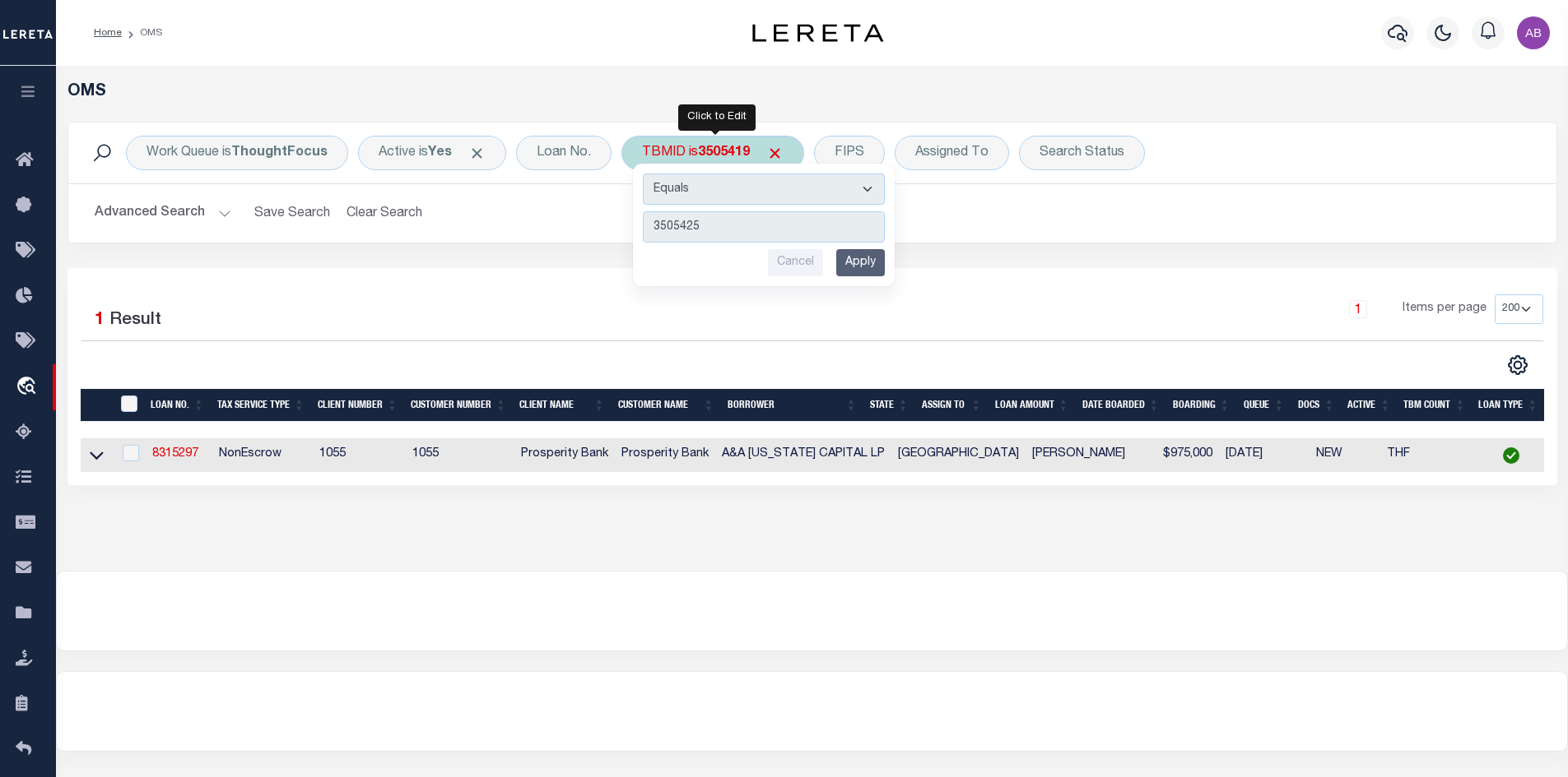
type input "3505425"
click at [865, 257] on input "Apply" at bounding box center [861, 263] width 49 height 27
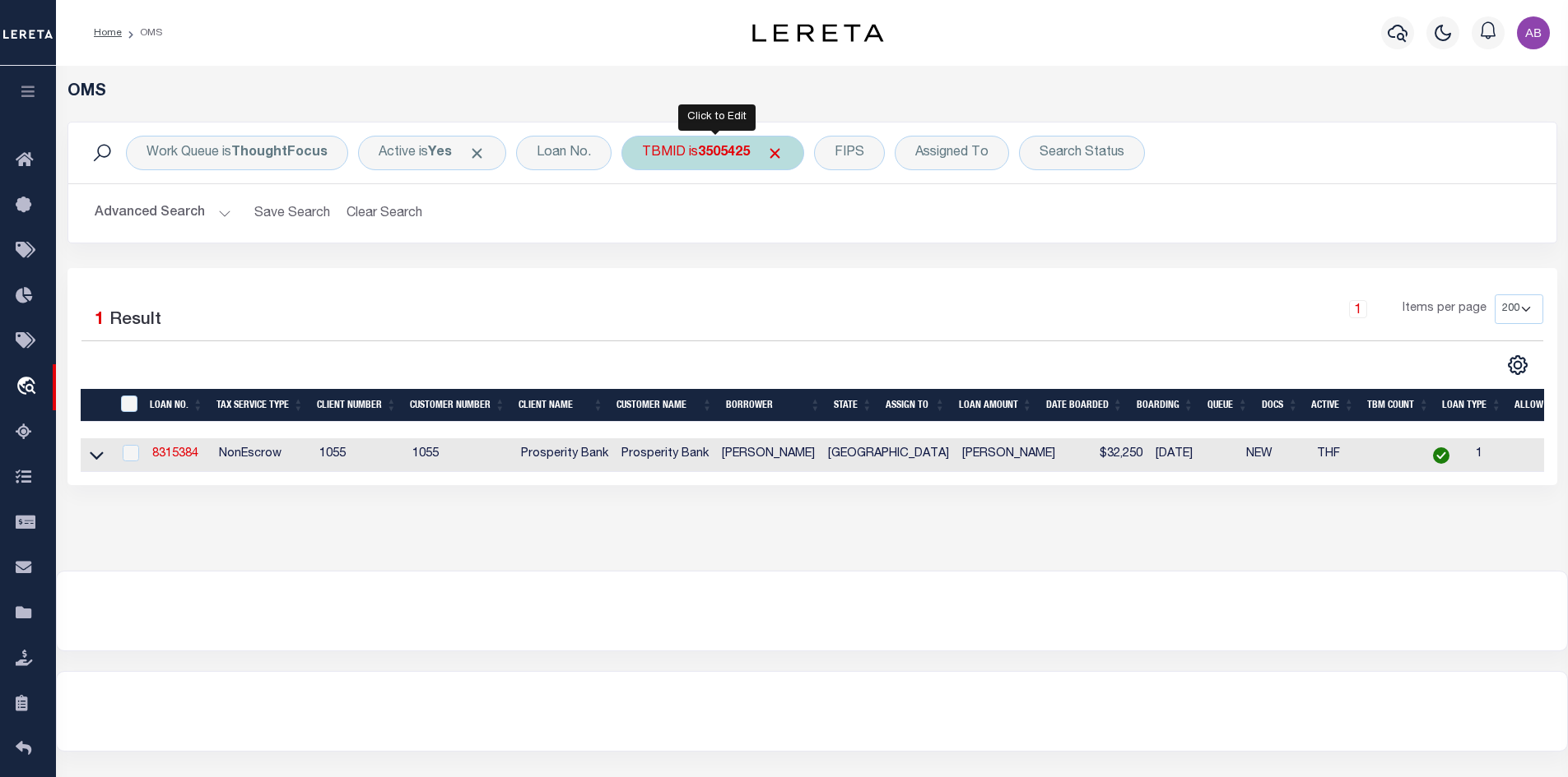
click at [739, 155] on b "3505425" at bounding box center [723, 153] width 51 height 14
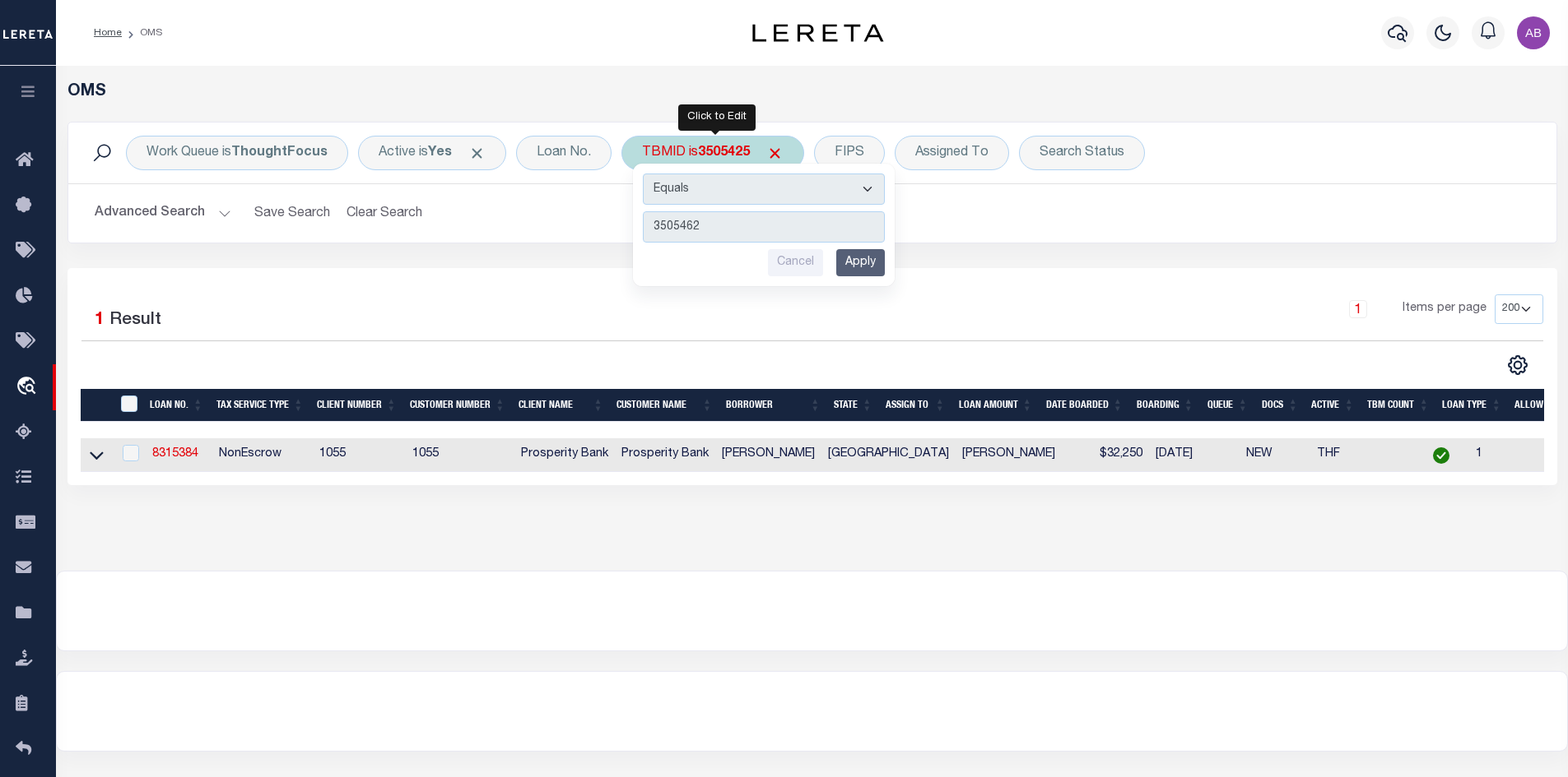
type input "3505462"
click at [858, 257] on input "Apply" at bounding box center [861, 263] width 49 height 27
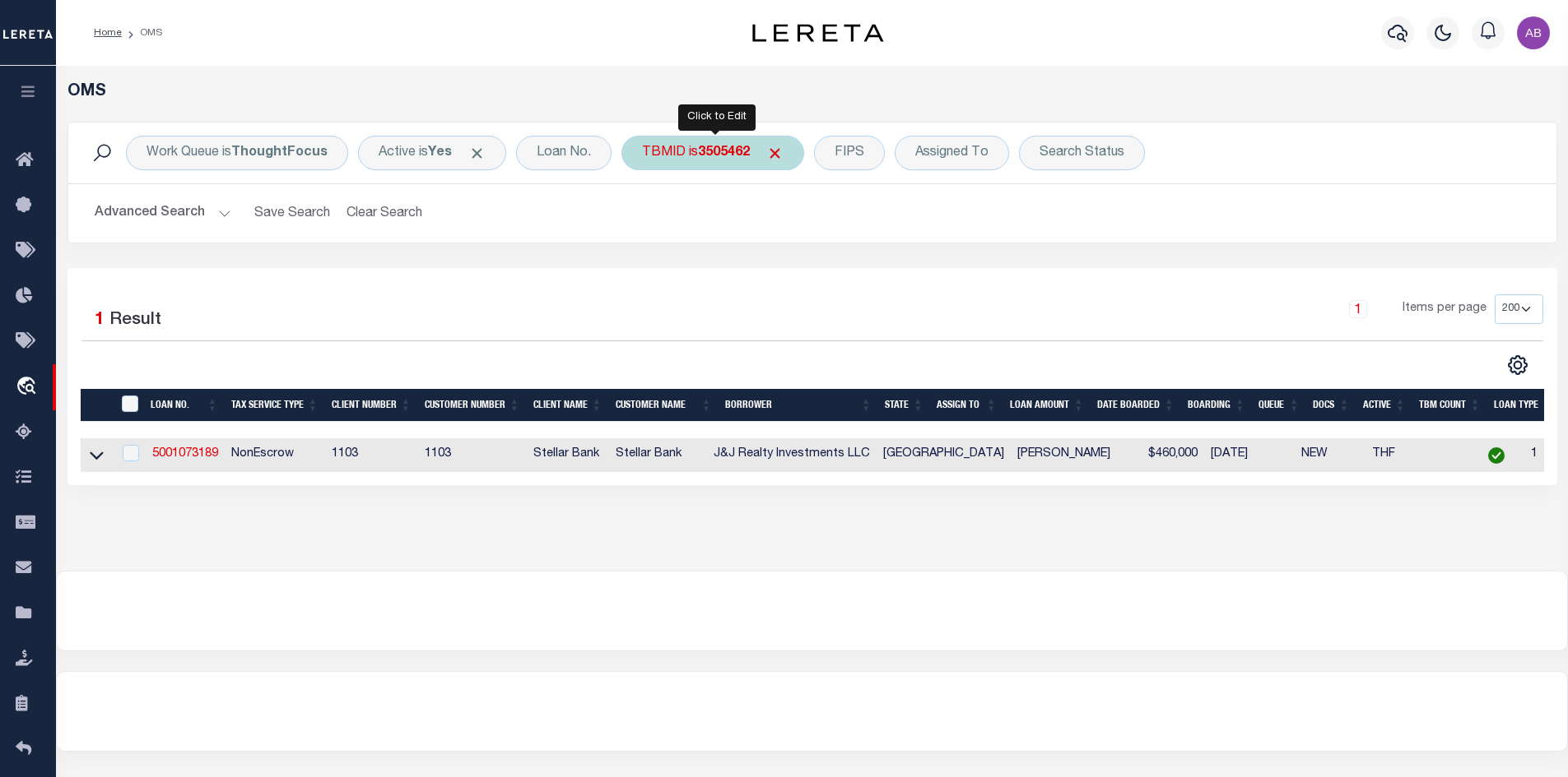
click at [745, 148] on b "3505462" at bounding box center [723, 153] width 51 height 14
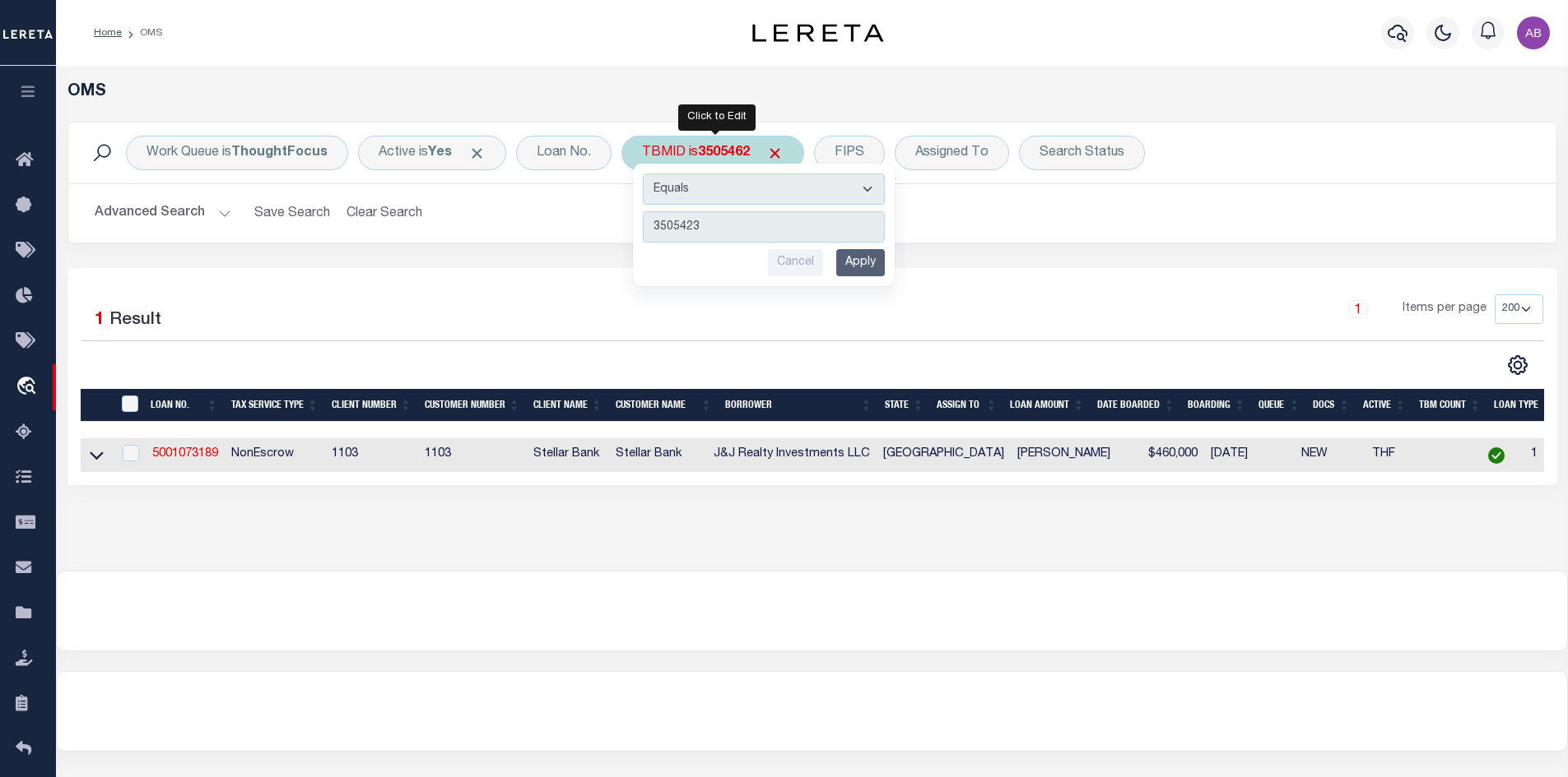
type input "3505423"
click at [859, 258] on input "Apply" at bounding box center [861, 263] width 49 height 27
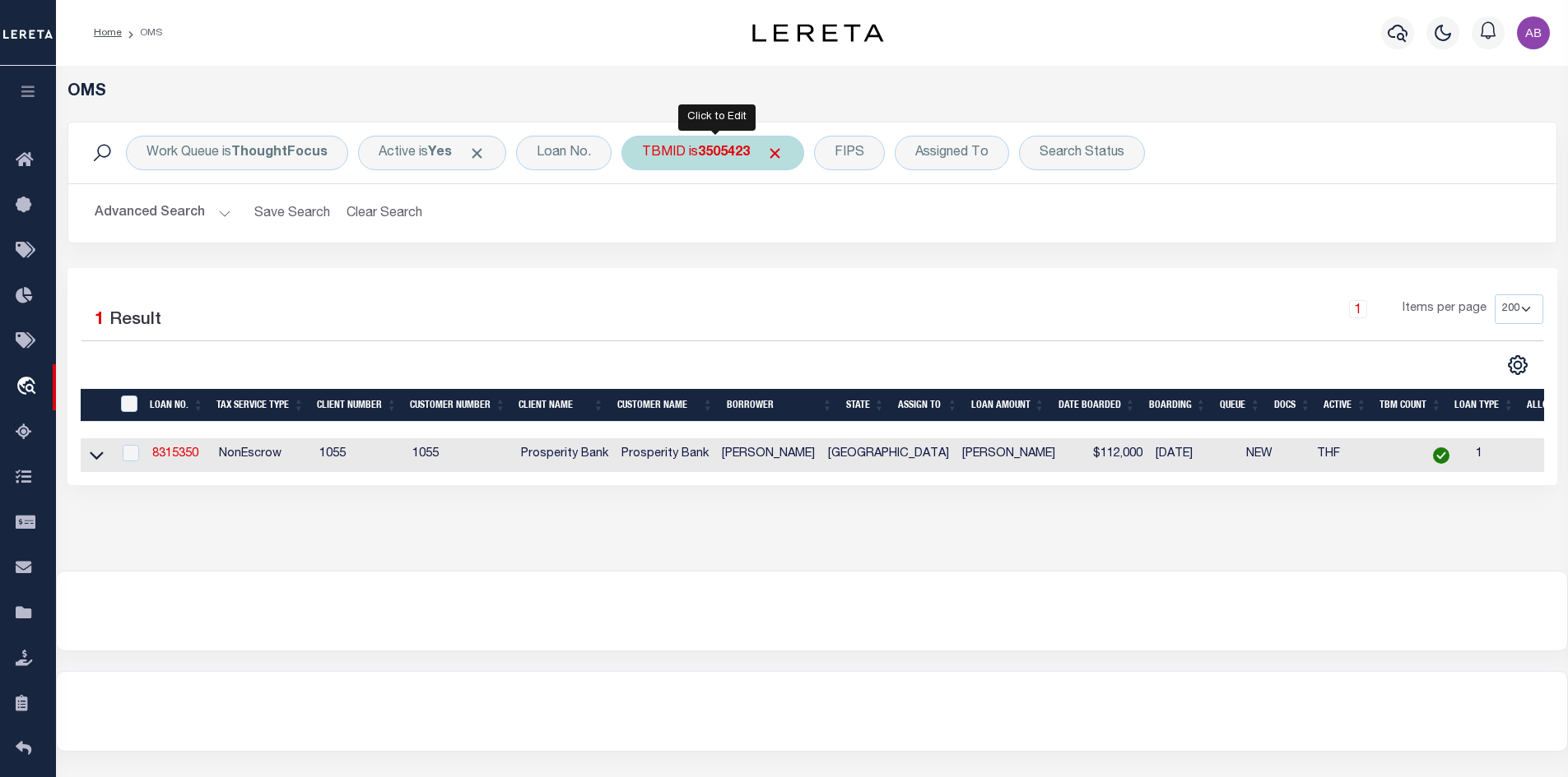
click at [759, 151] on div "TBMID is 3505423" at bounding box center [712, 153] width 182 height 35
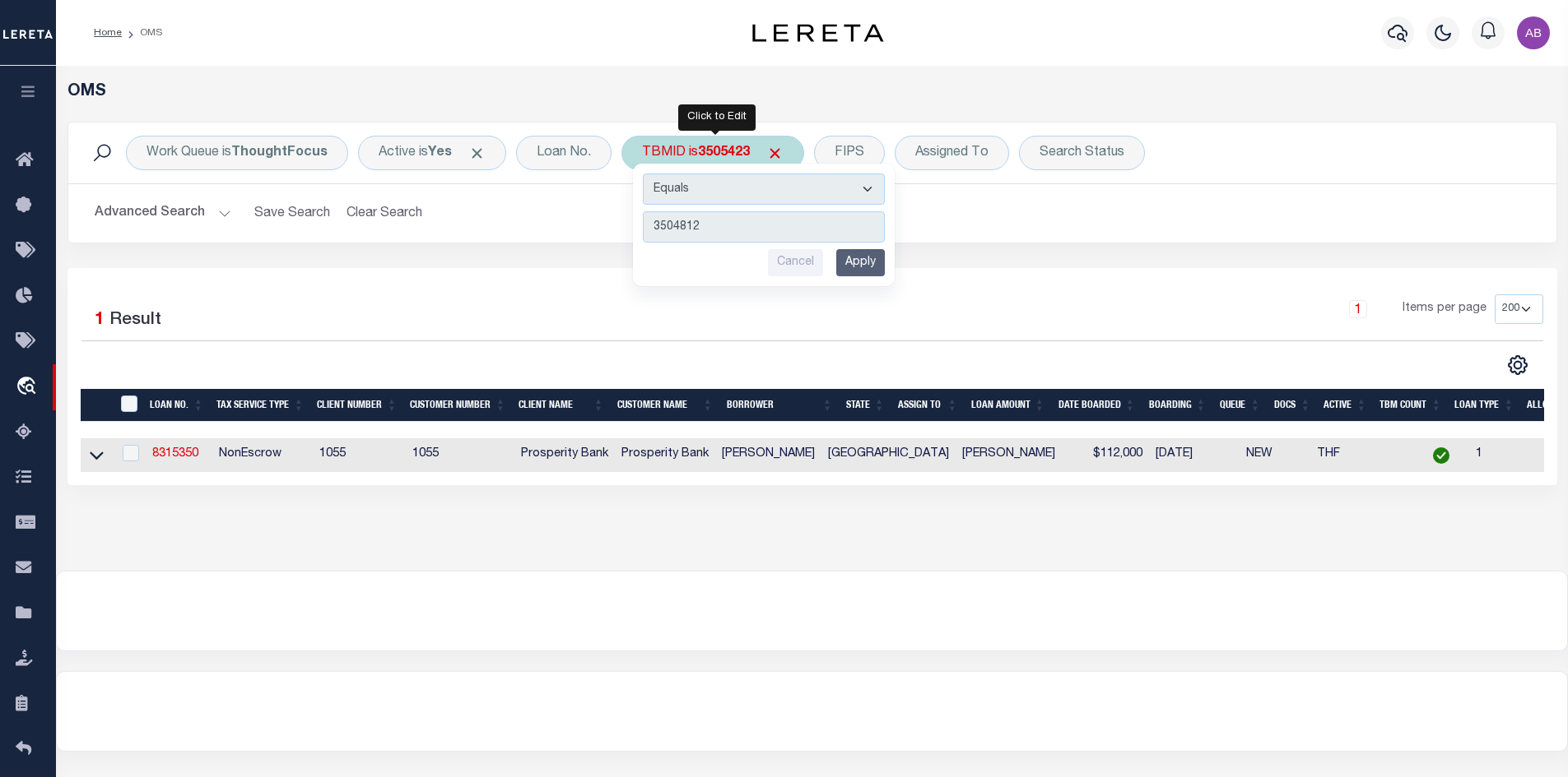
type input "3504812"
click at [865, 263] on input "Apply" at bounding box center [861, 263] width 49 height 27
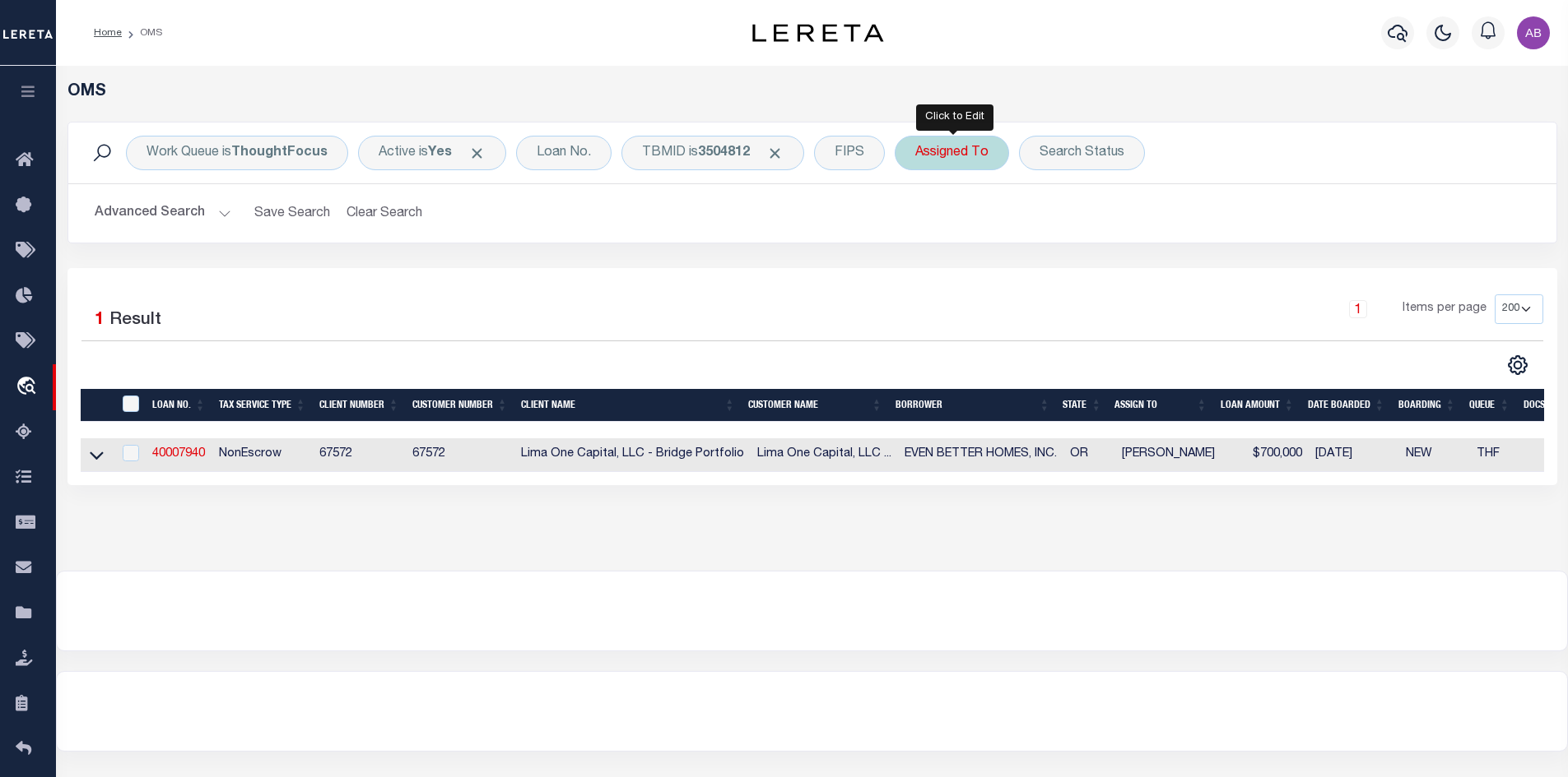
click at [973, 155] on div "Assigned To" at bounding box center [952, 153] width 114 height 35
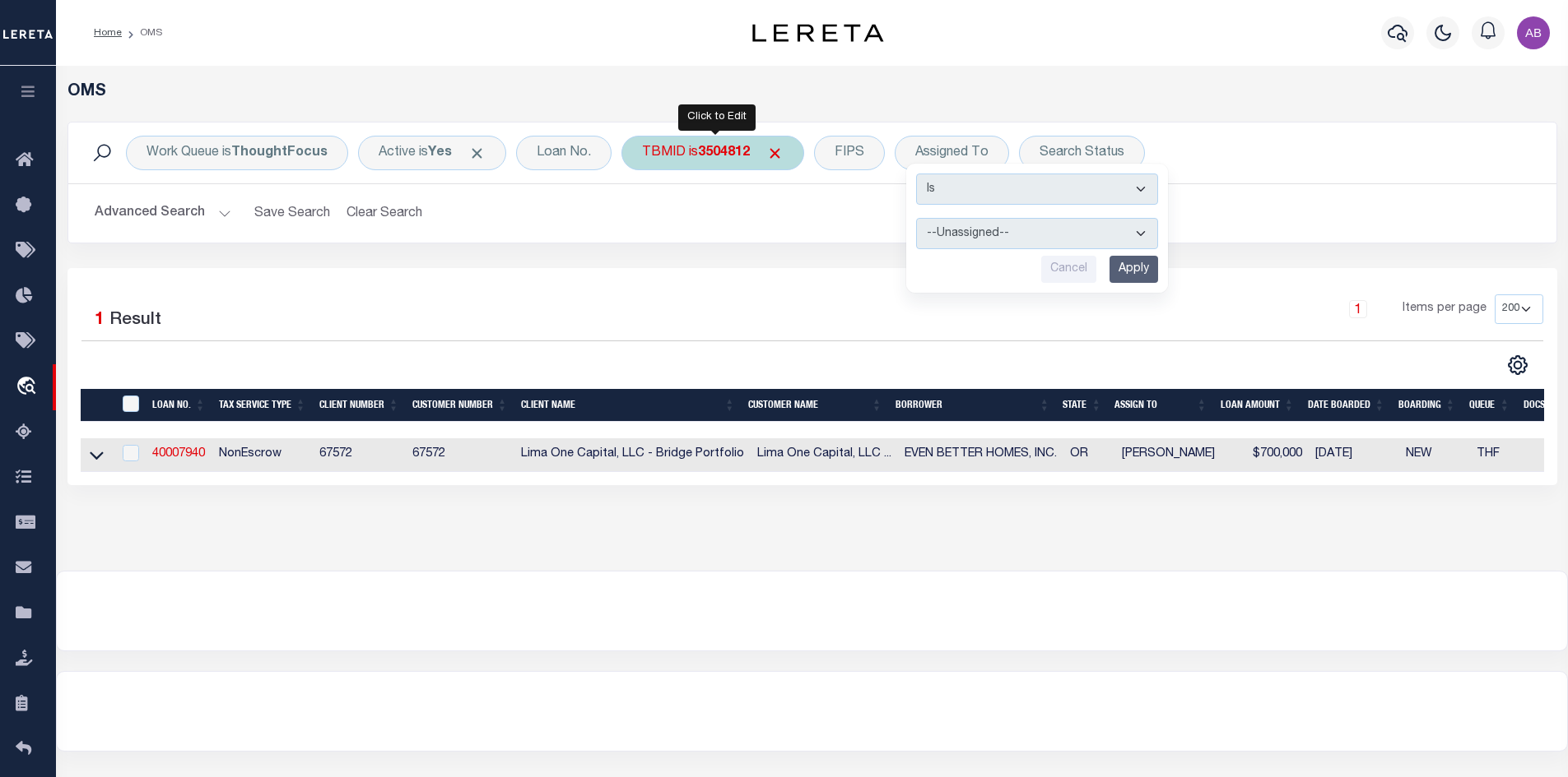
click at [792, 154] on div "TBMID is 3504812" at bounding box center [712, 153] width 182 height 35
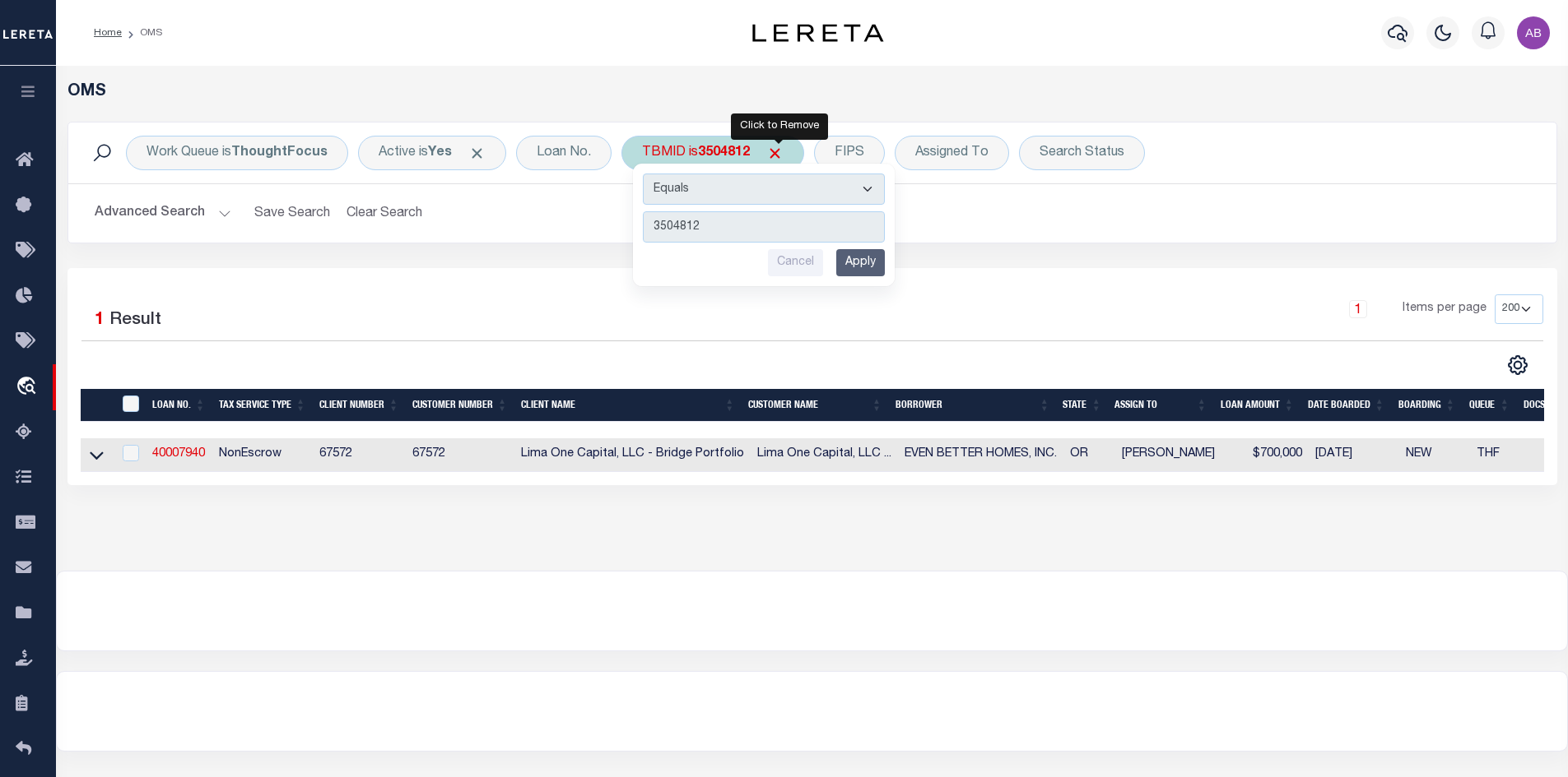
click at [781, 155] on span "Click to Remove" at bounding box center [775, 153] width 17 height 17
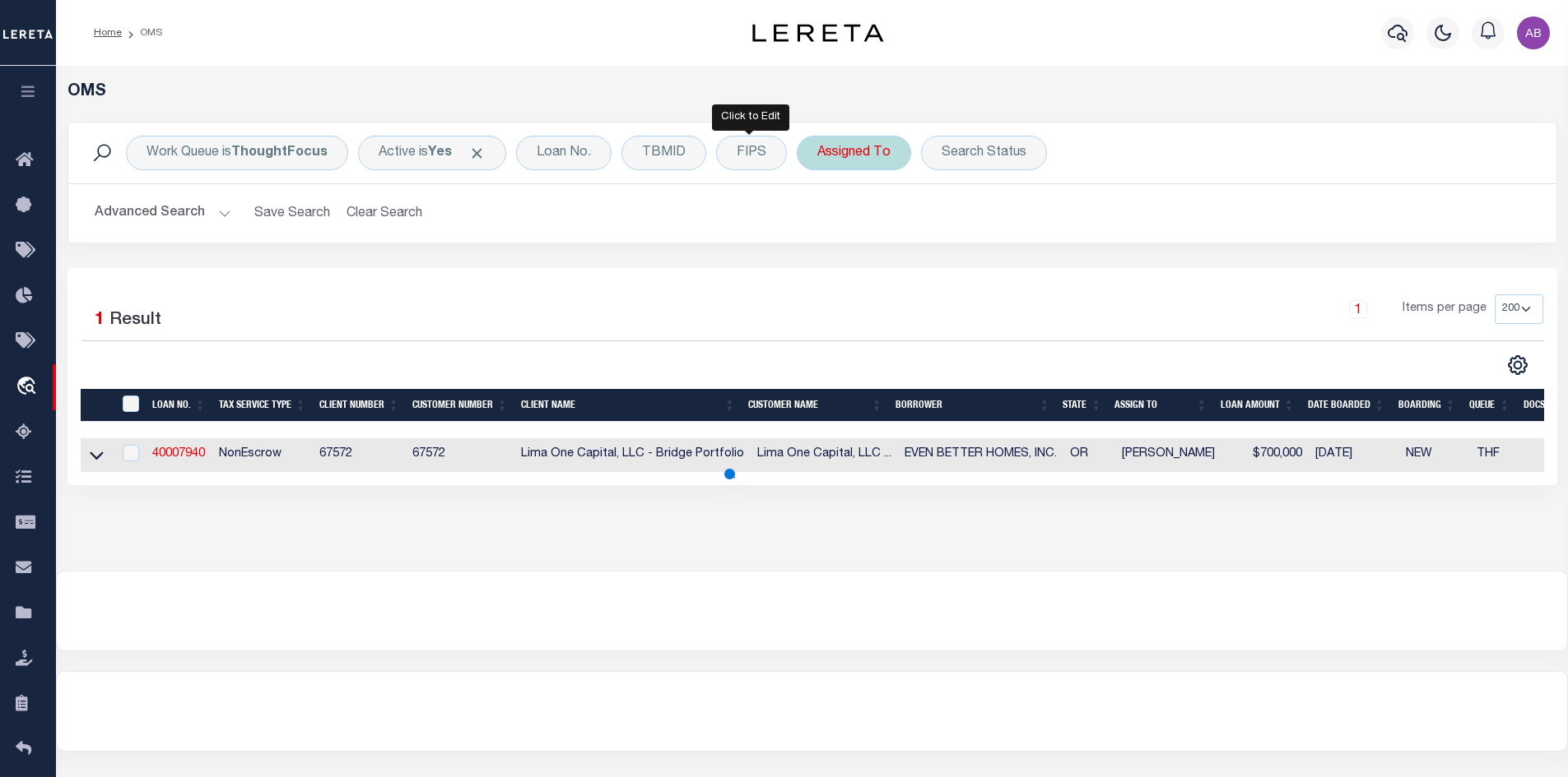
click at [892, 157] on div "Assigned To" at bounding box center [854, 153] width 114 height 35
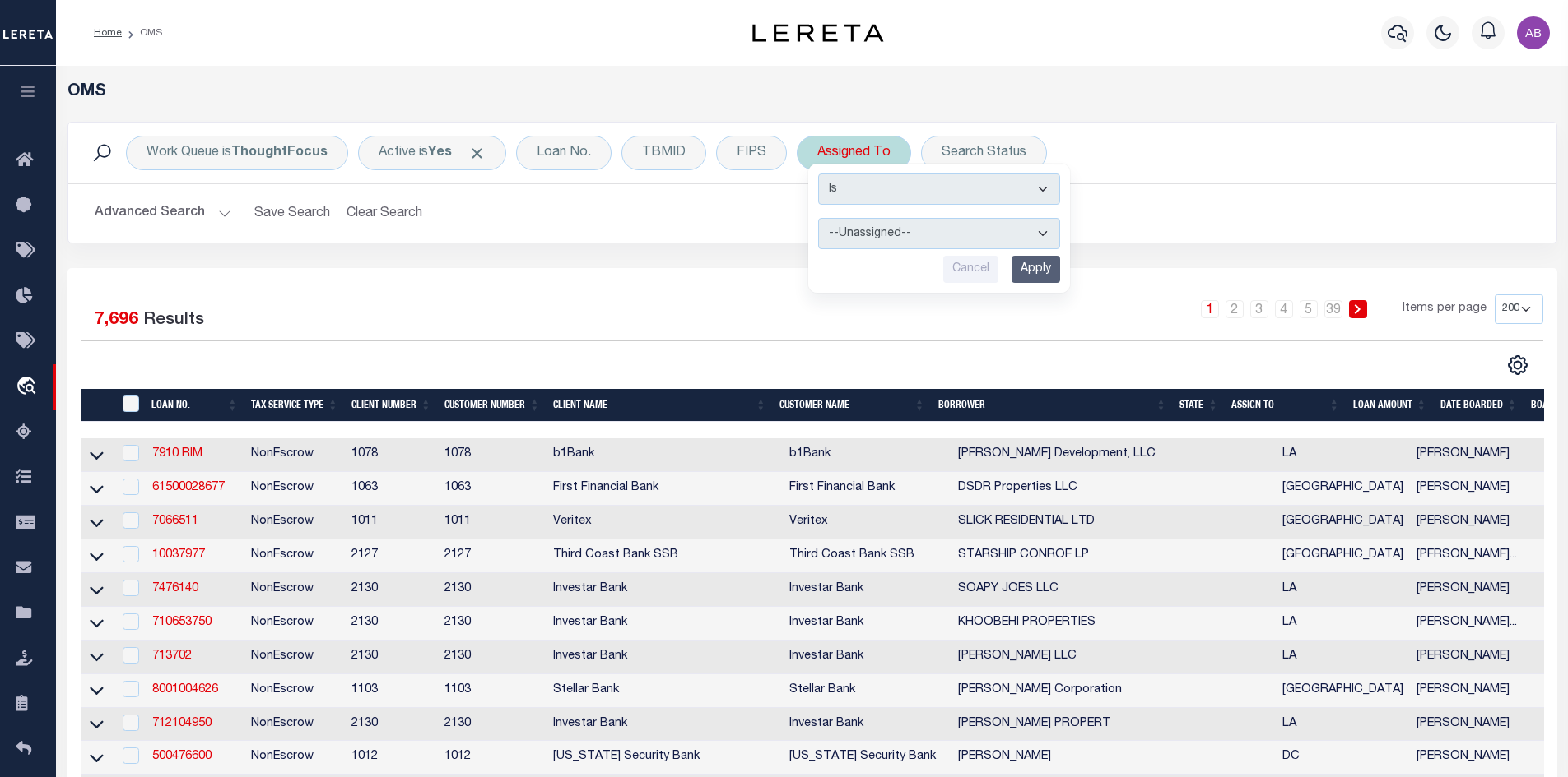
click at [882, 150] on div "Assigned To Is Contains --Unassigned-- Abdul Muzain Agustin Fernandez Ahmad Dar…" at bounding box center [854, 153] width 114 height 35
click at [907, 237] on select "--Unassigned-- Abdul Muzain Agustin Fernandez Ahmad Darwish Alberto Estrada All…" at bounding box center [938, 234] width 242 height 31
select select "[PERSON_NAME]"
click at [818, 218] on select "--Unassigned-- Abdul Muzain Agustin Fernandez Ahmad Darwish Alberto Estrada All…" at bounding box center [938, 234] width 242 height 31
click at [1044, 266] on input "Apply" at bounding box center [1035, 270] width 49 height 27
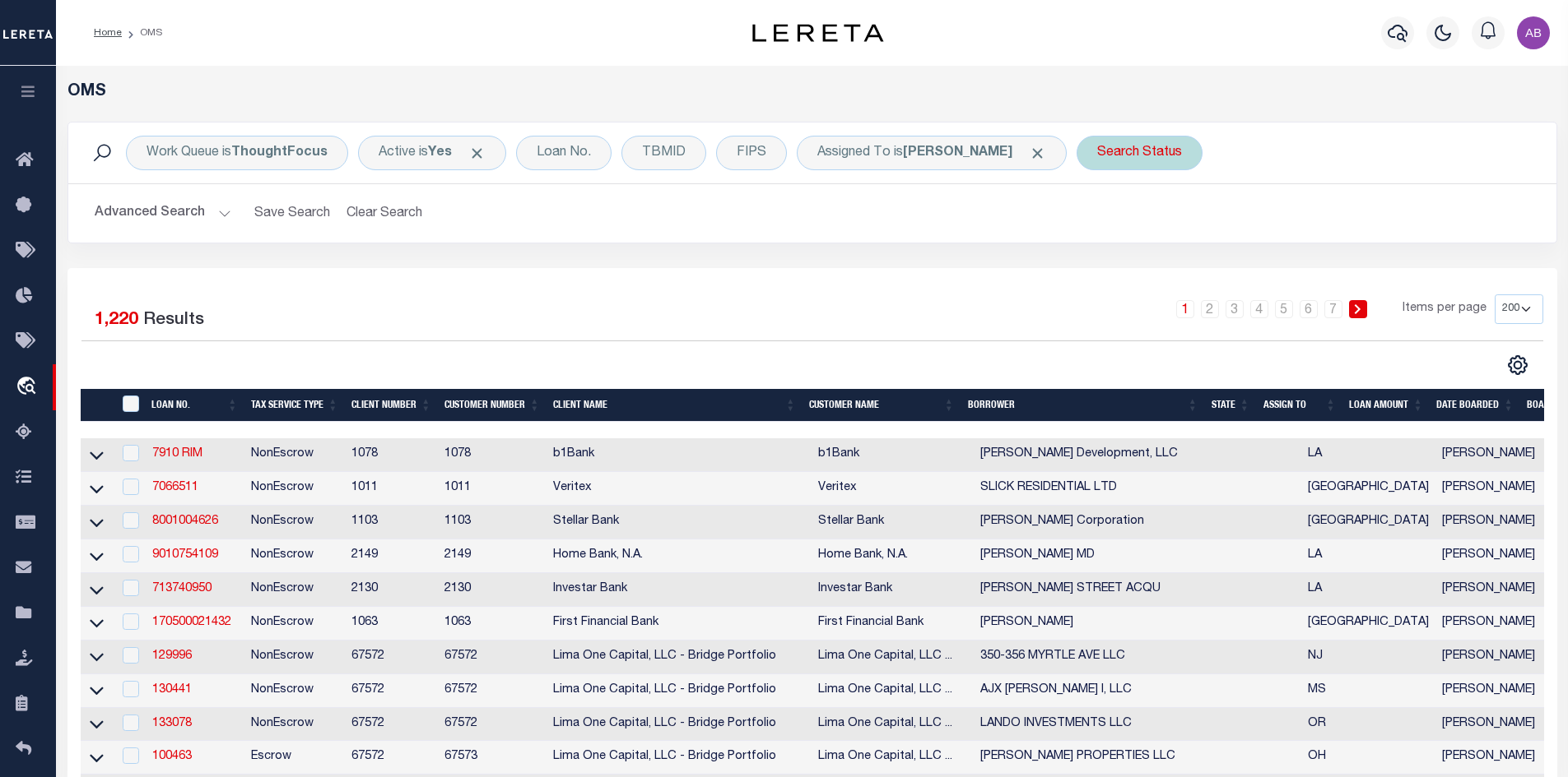
click at [1089, 154] on div "Search Status" at bounding box center [1139, 153] width 126 height 35
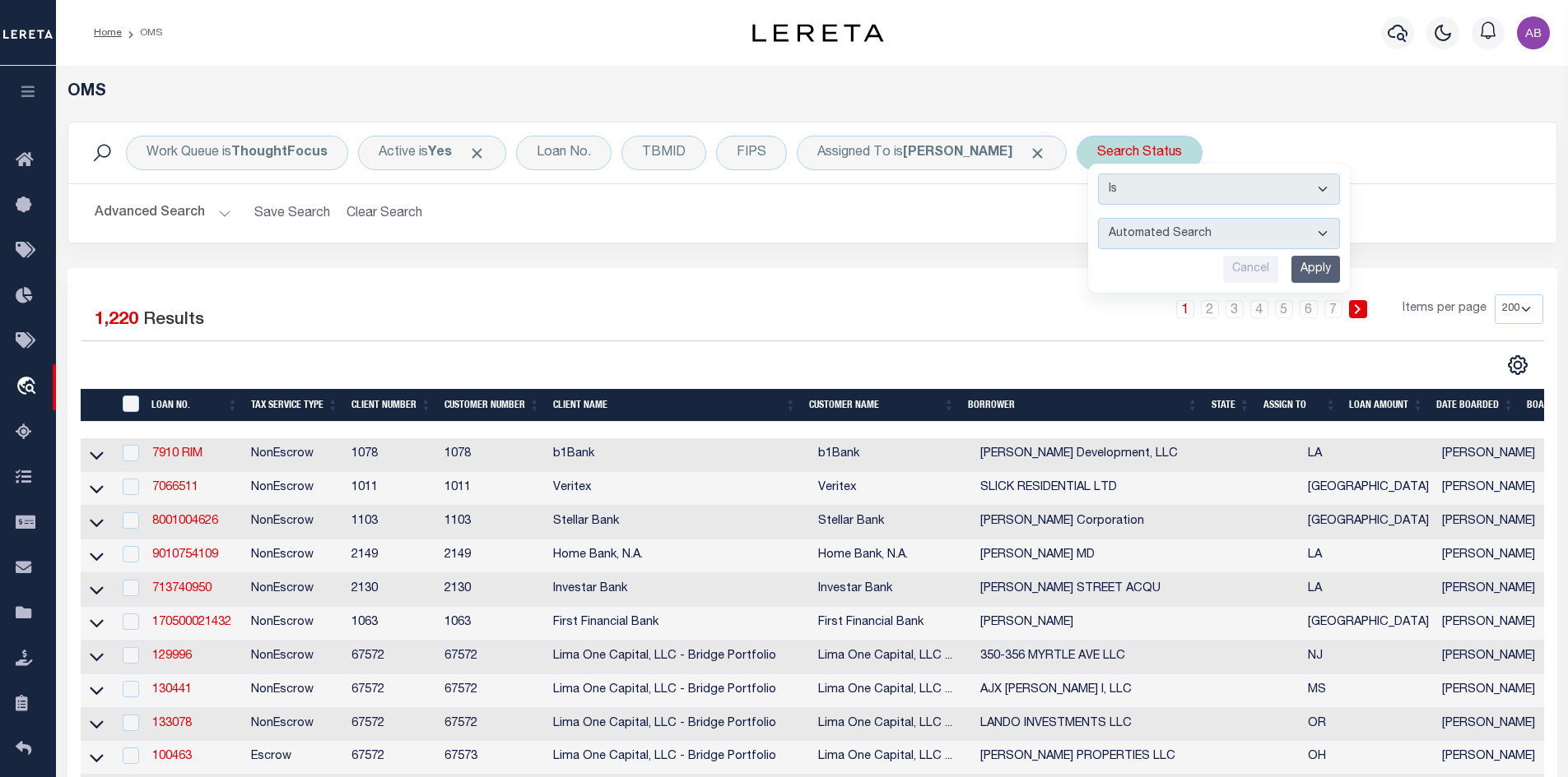
click at [1104, 242] on select "Automated Search Bad Parcel Complete Duplicate Parcel High Dollar Reporting In …" at bounding box center [1218, 234] width 242 height 31
click at [219, 209] on button "Advanced Search" at bounding box center [163, 213] width 137 height 32
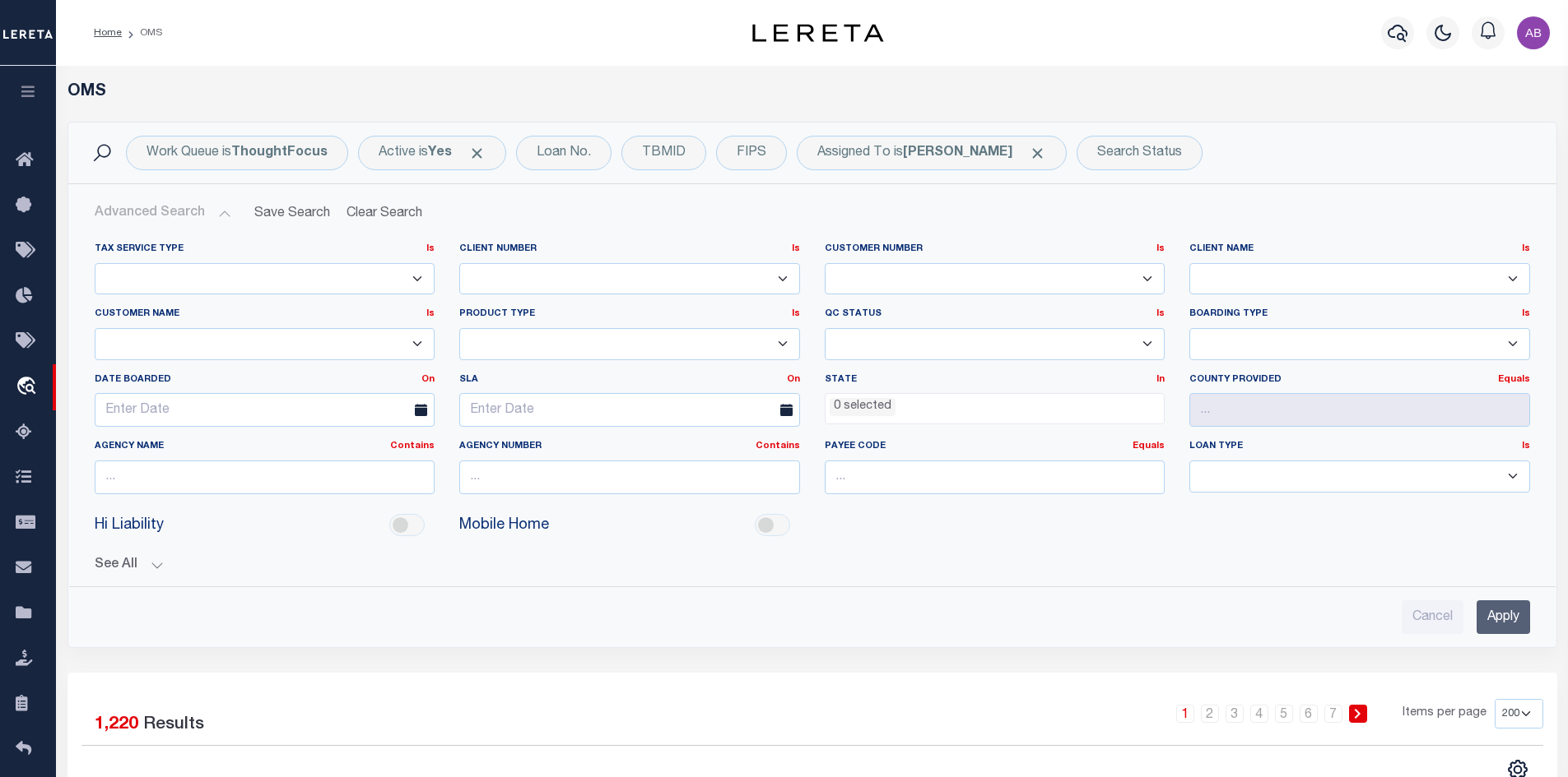
click at [205, 217] on button "Advanced Search" at bounding box center [163, 213] width 137 height 32
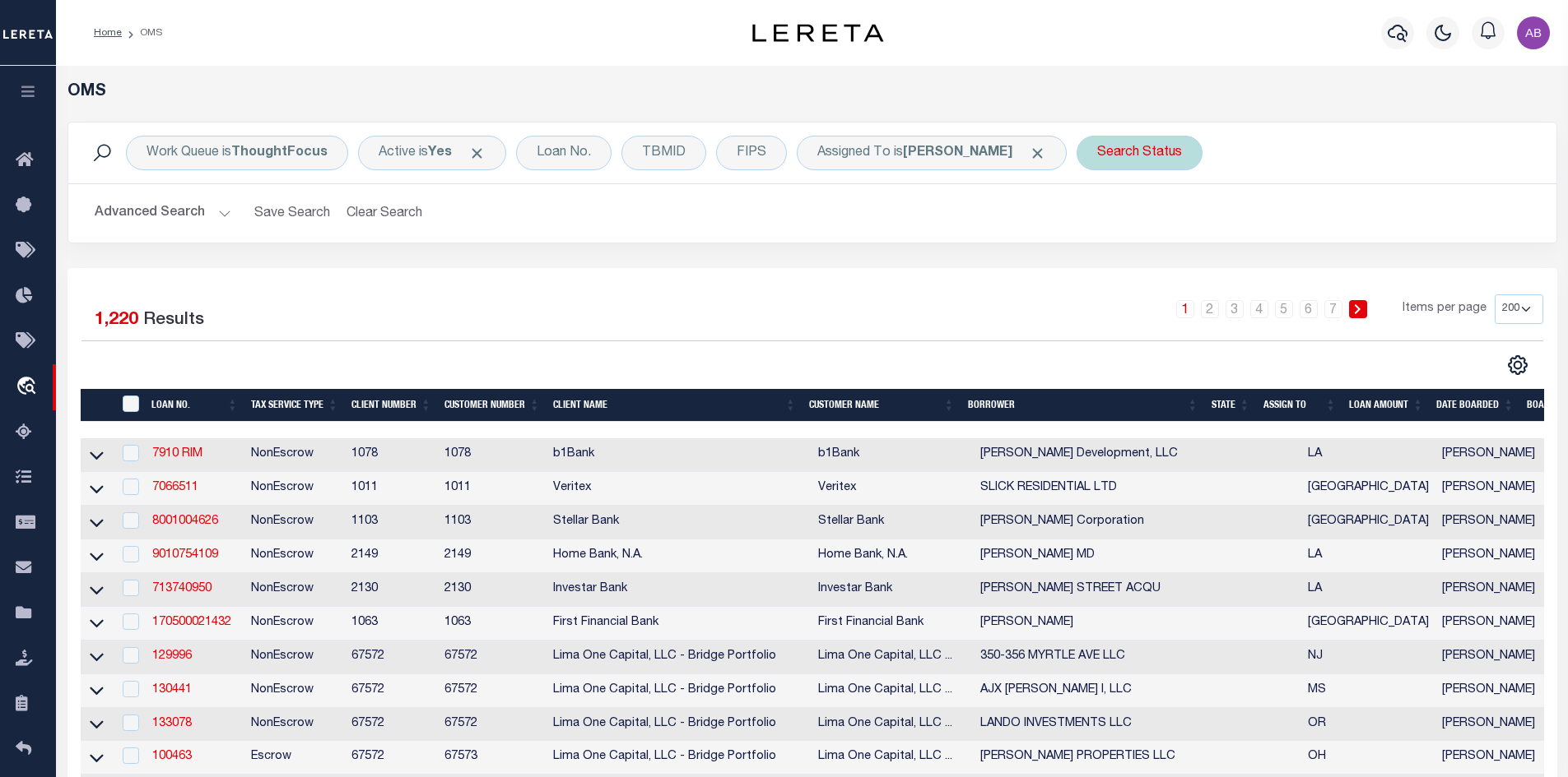
click at [1114, 160] on div "Search Status Is Contains Automated Search Bad Parcel Complete Duplicate Parcel…" at bounding box center [1139, 153] width 126 height 35
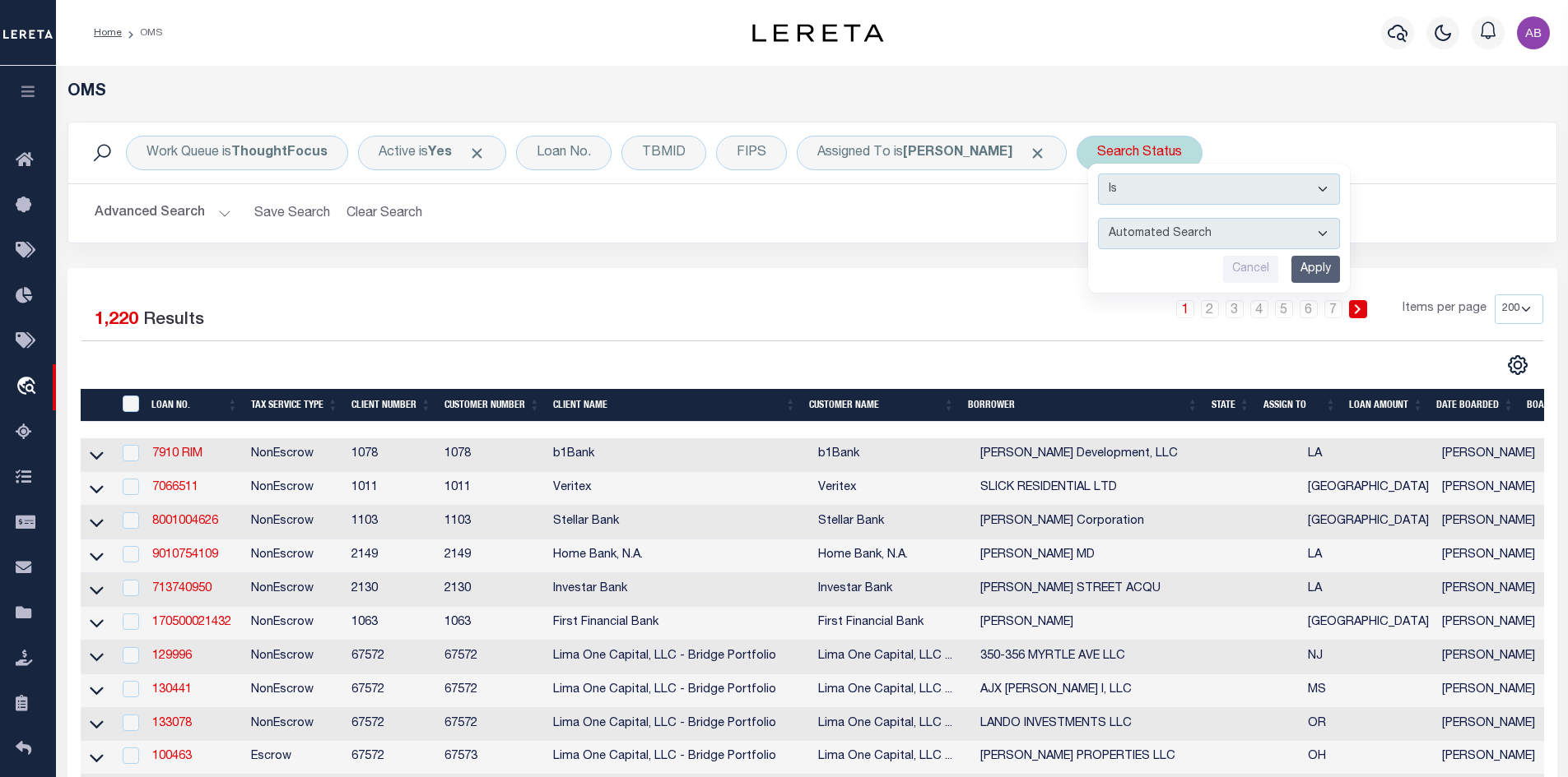
click at [1111, 238] on select "Automated Search Bad Parcel Complete Duplicate Parcel High Dollar Reporting In …" at bounding box center [1218, 234] width 242 height 31
select select "CP"
click at [1097, 218] on select "Automated Search Bad Parcel Complete Duplicate Parcel High Dollar Reporting In …" at bounding box center [1218, 234] width 242 height 31
click at [1291, 268] on input "Apply" at bounding box center [1316, 270] width 49 height 27
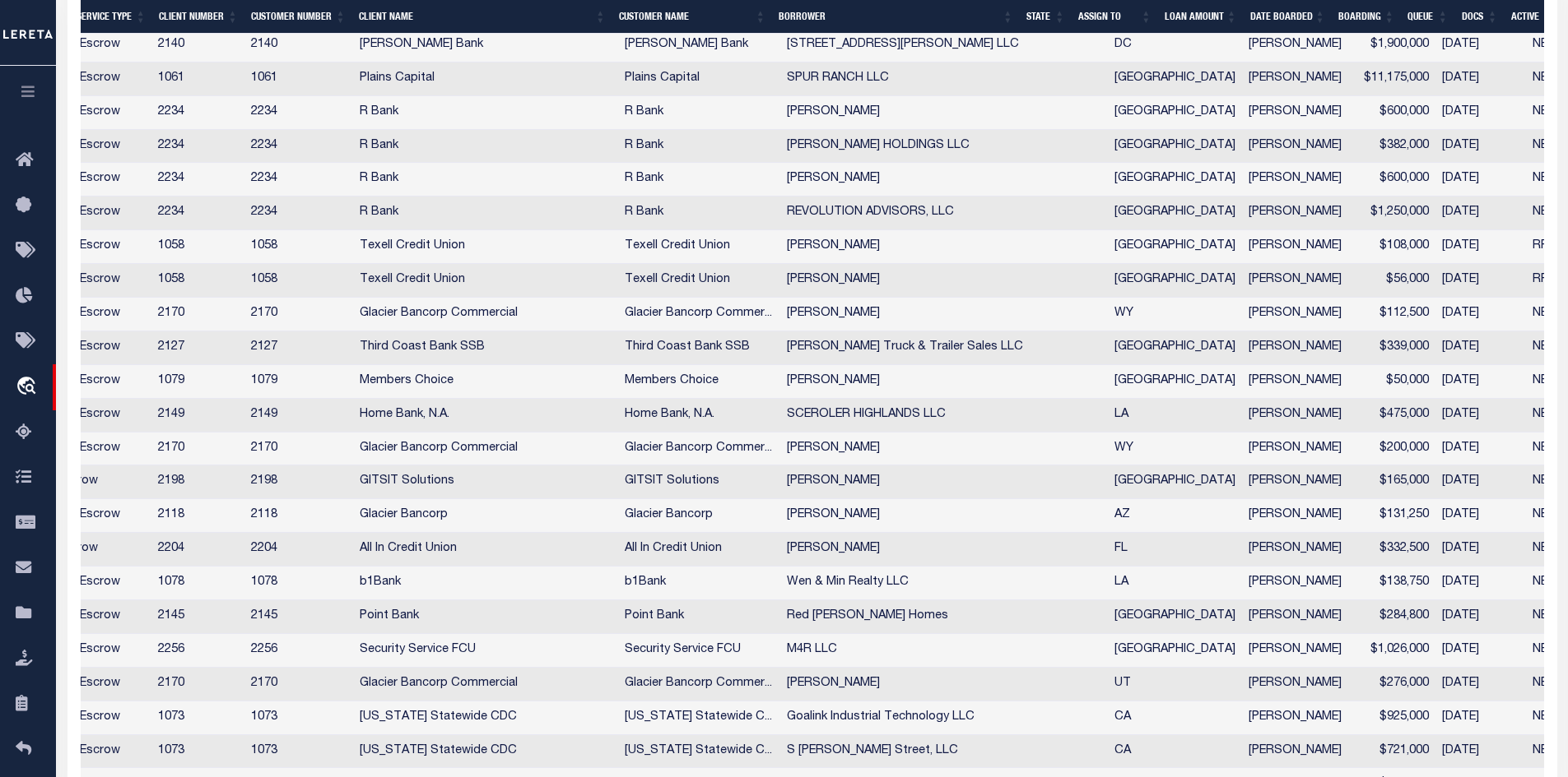
scroll to position [2550, 0]
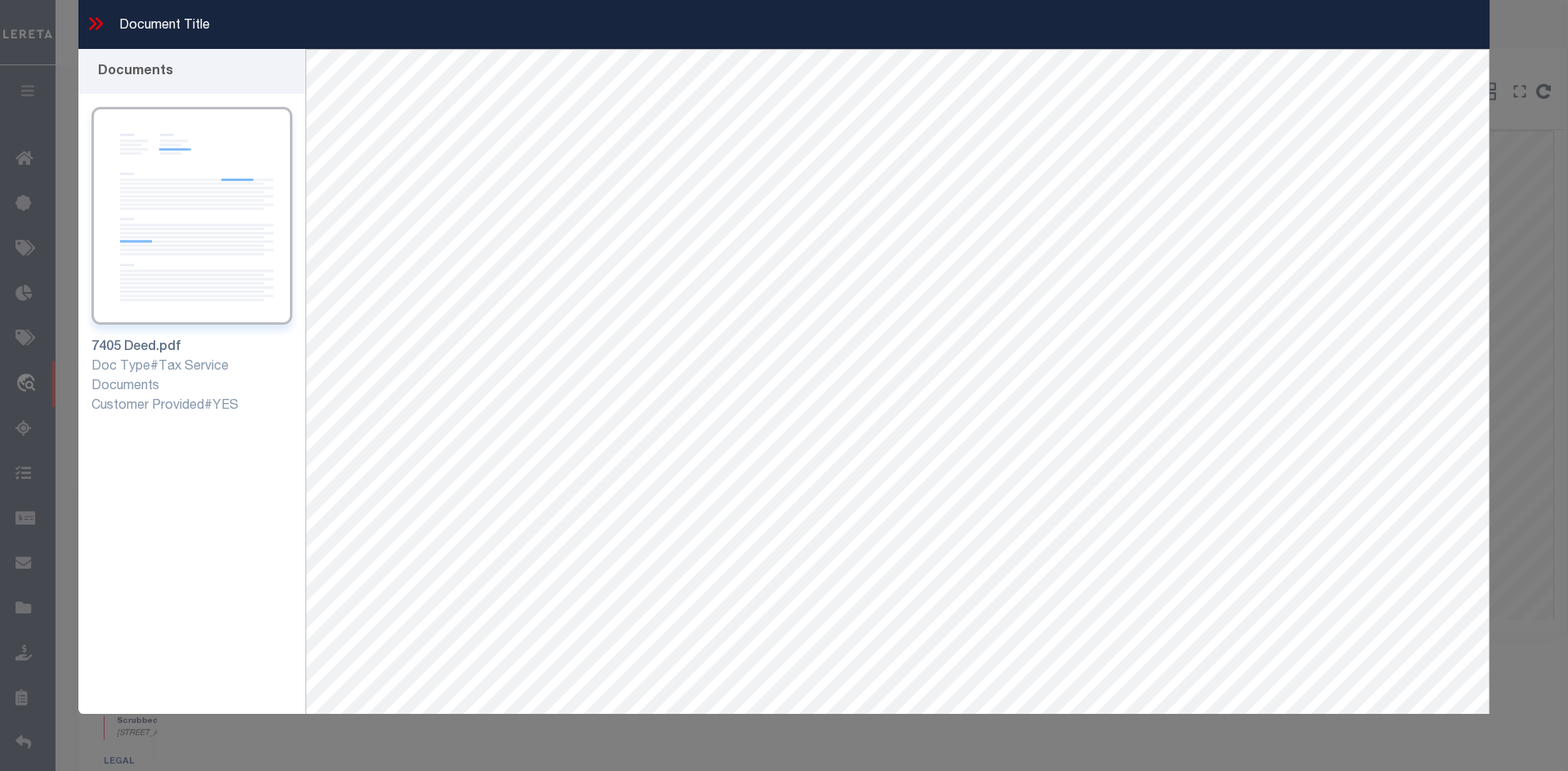
select select "730"
select select "534"
select select "100"
select select "NonEscrow"
click at [93, 19] on icon at bounding box center [95, 24] width 21 height 21
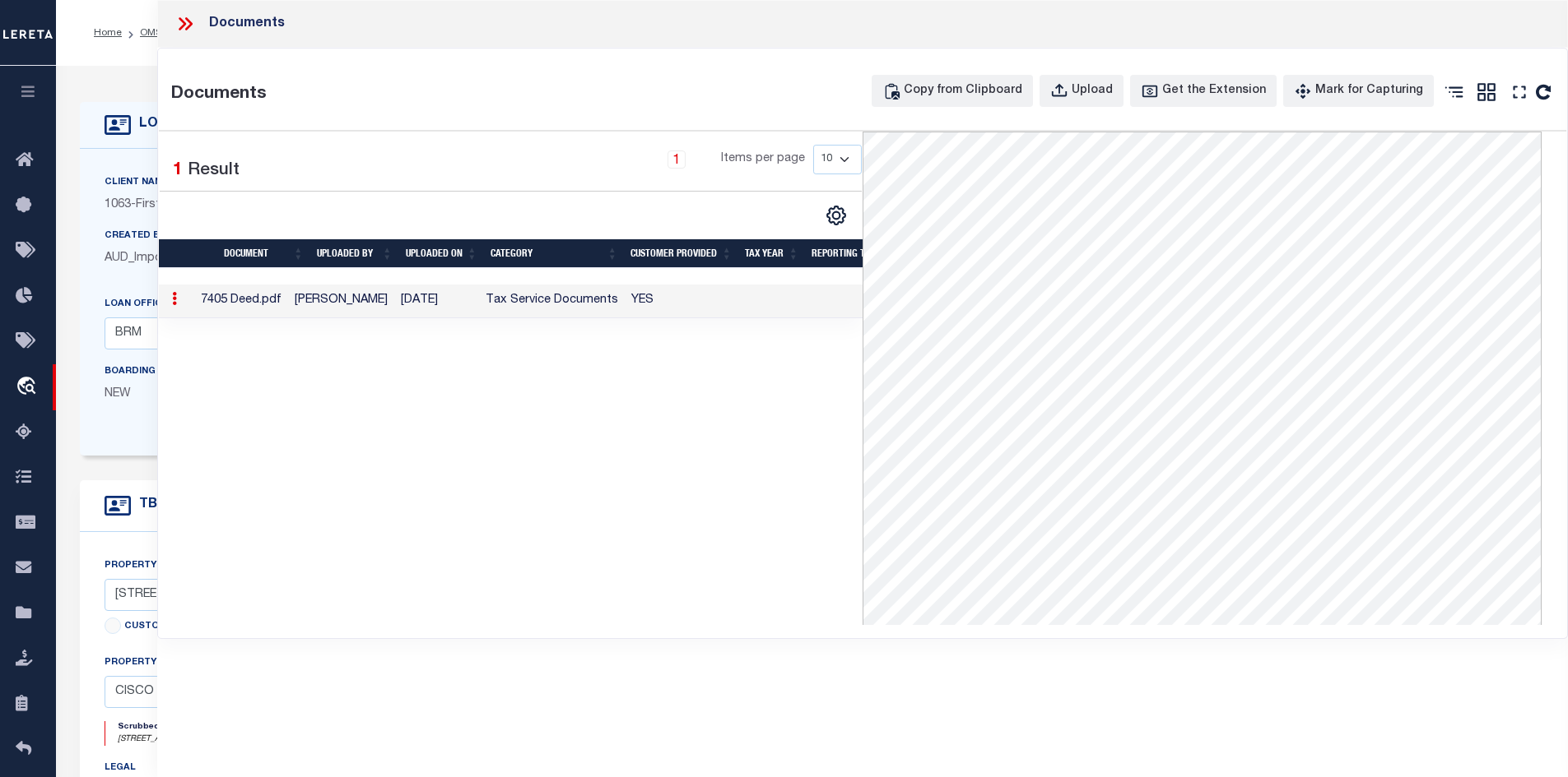
click at [187, 23] on icon at bounding box center [185, 24] width 21 height 21
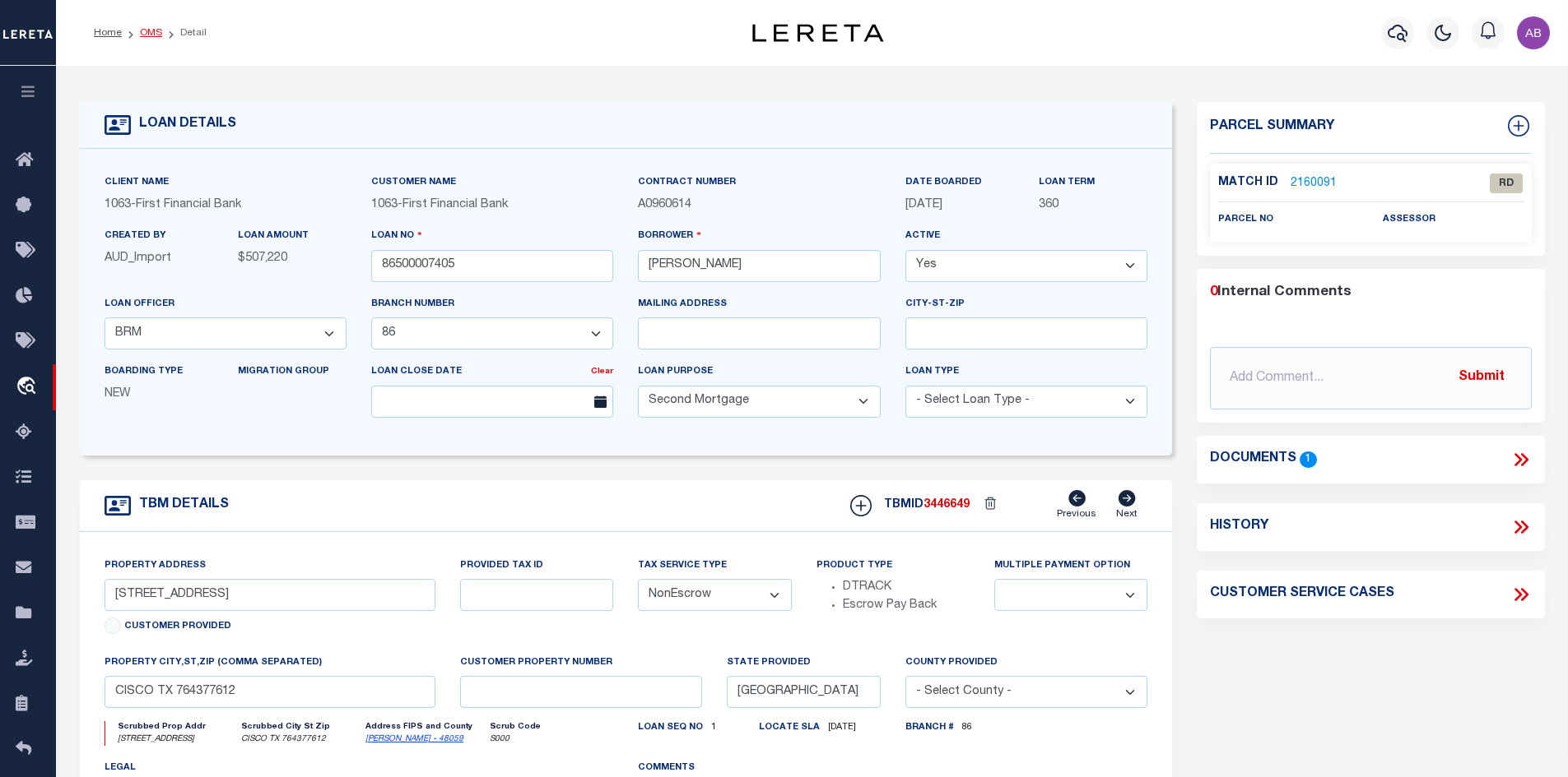
click at [151, 32] on link "OMS" at bounding box center [150, 33] width 22 height 10
